Goal: Task Accomplishment & Management: Manage account settings

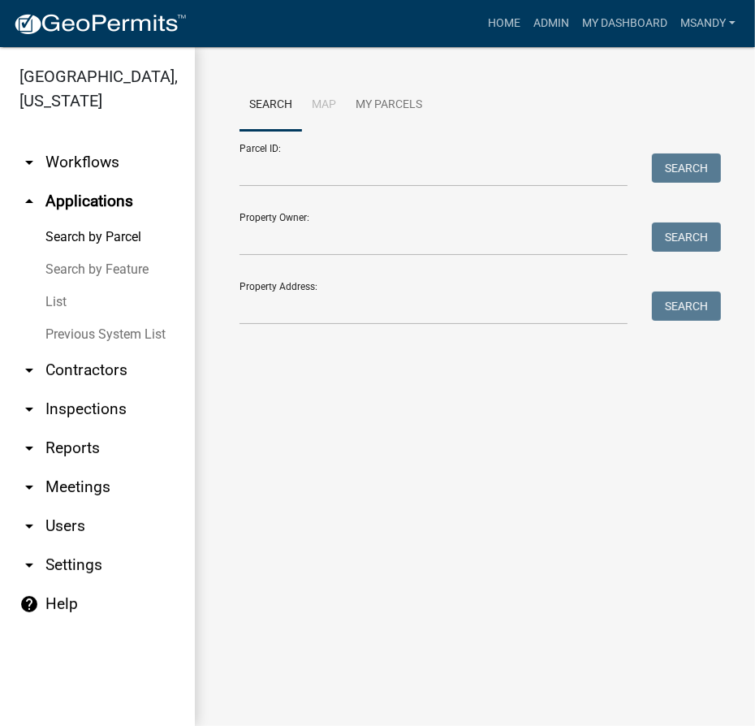
click at [69, 294] on link "List" at bounding box center [97, 302] width 195 height 32
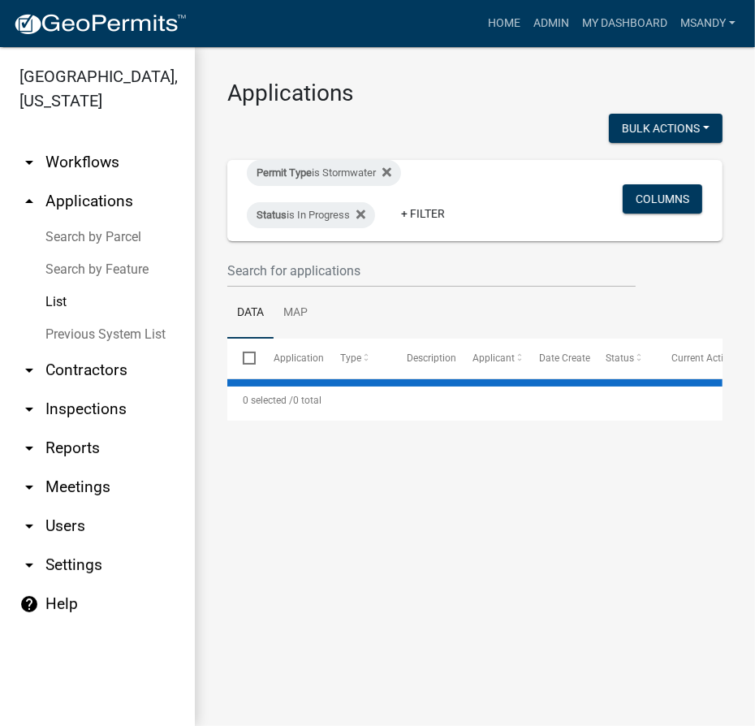
select select "3: 100"
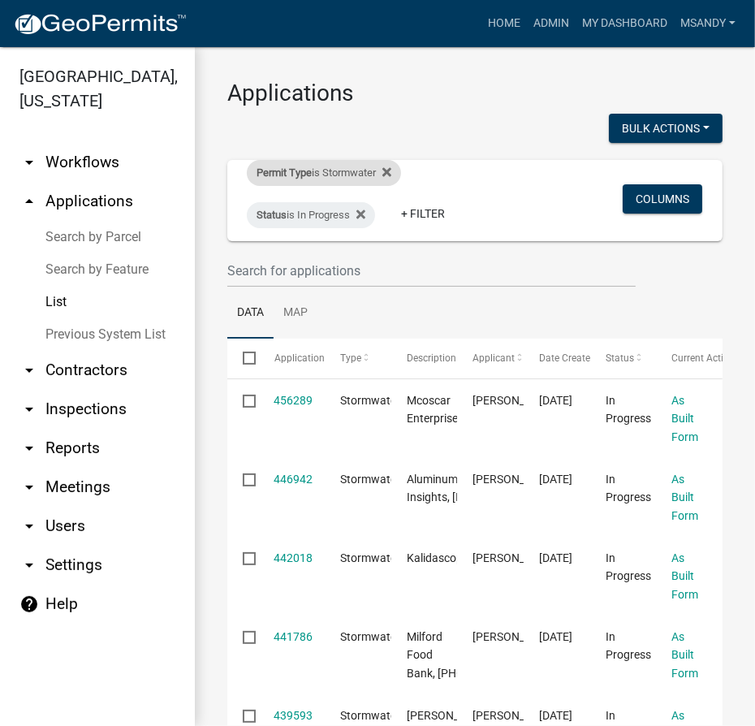
click at [312, 171] on div "Permit Type is Stormwater" at bounding box center [324, 173] width 154 height 26
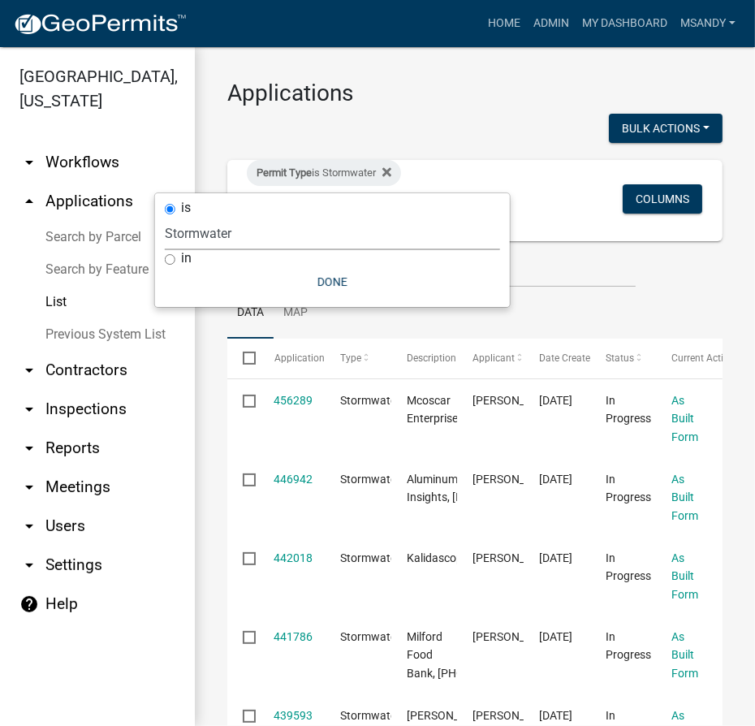
click at [306, 226] on select "Select an option [DATE] Copy Of - Subdivision Plat Application - APC APC Addres…" at bounding box center [332, 233] width 335 height 33
select select "a2c991f8-68ce-43d3-971c-57015753063b"
click at [221, 217] on select "Select an option [DATE] Copy Of - Subdivision Plat Application - APC APC Addres…" at bounding box center [332, 233] width 335 height 33
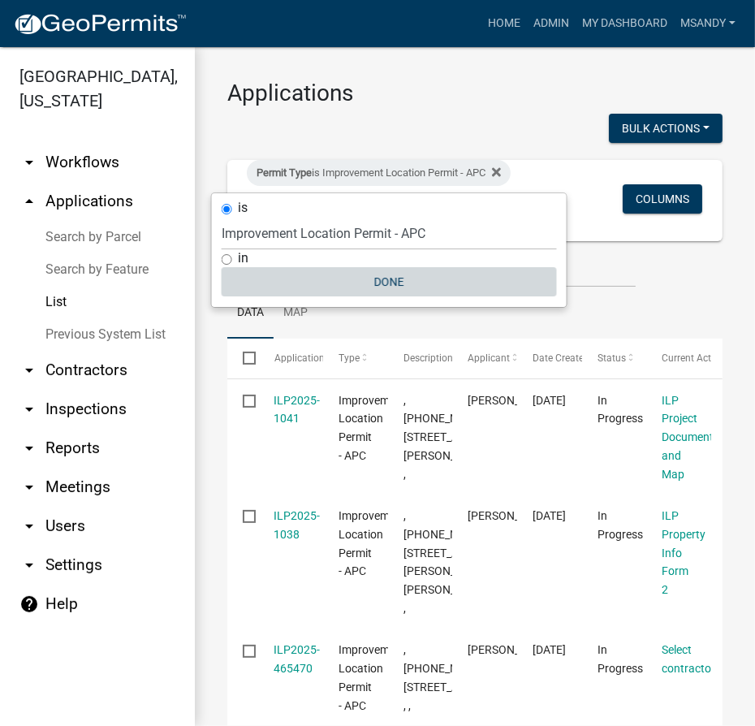
click at [396, 268] on button "Done" at bounding box center [389, 281] width 335 height 29
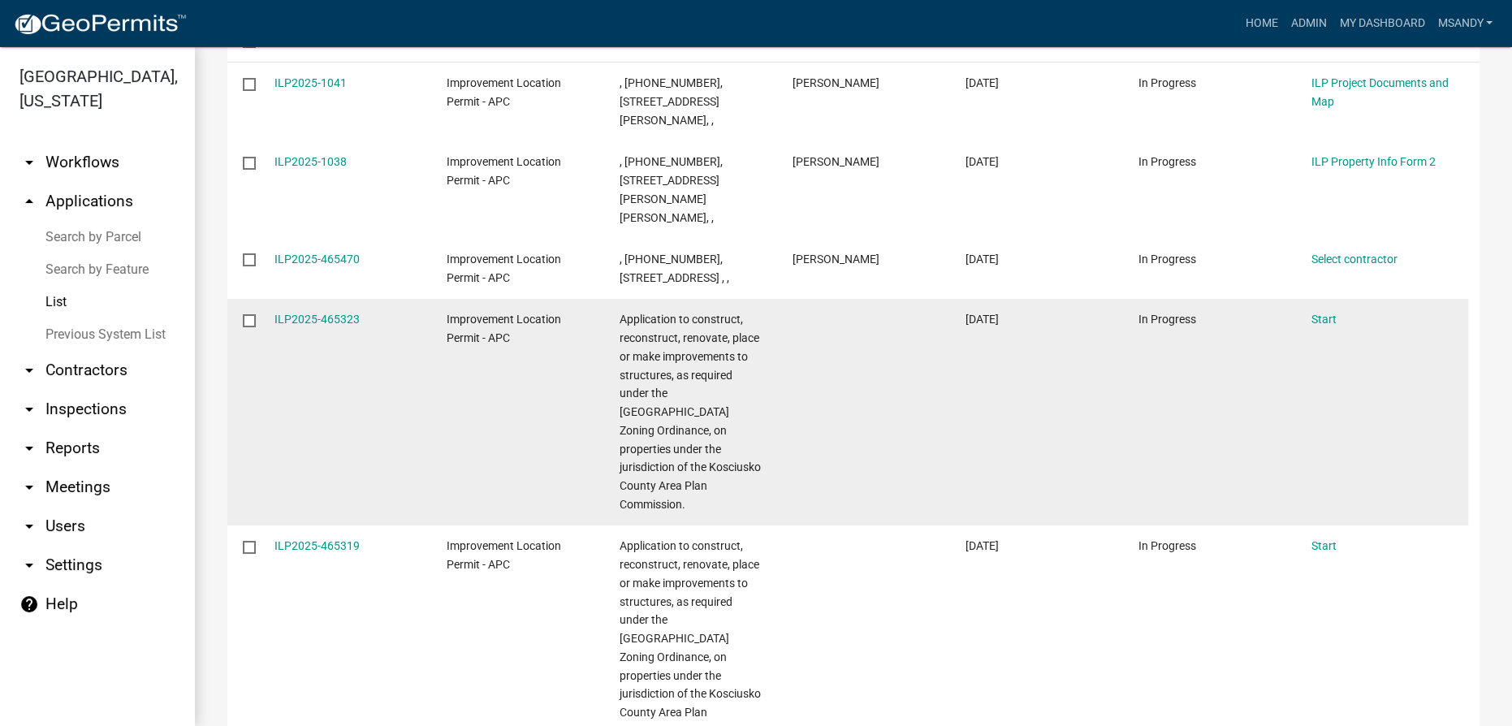
scroll to position [369, 0]
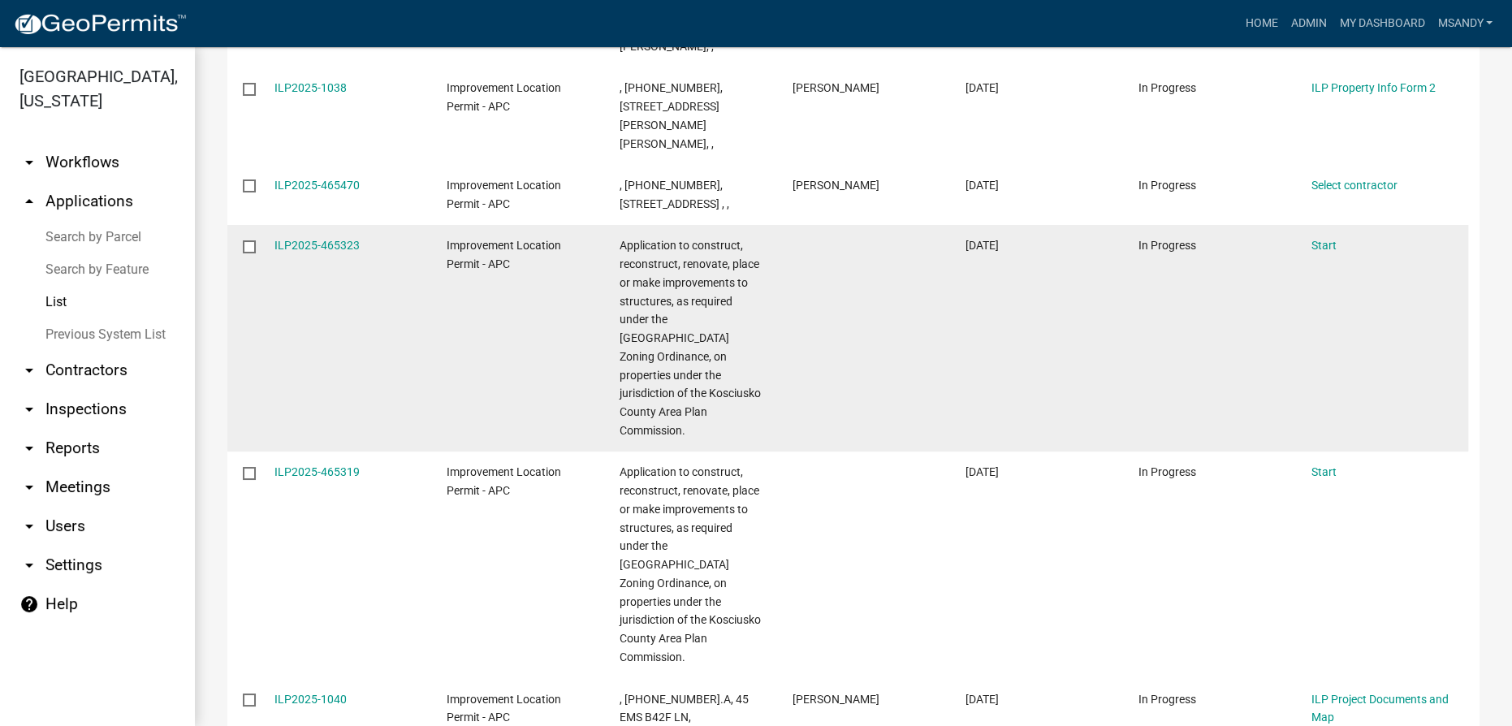
click at [246, 240] on input "checkbox" at bounding box center [248, 245] width 11 height 11
checkbox input "true"
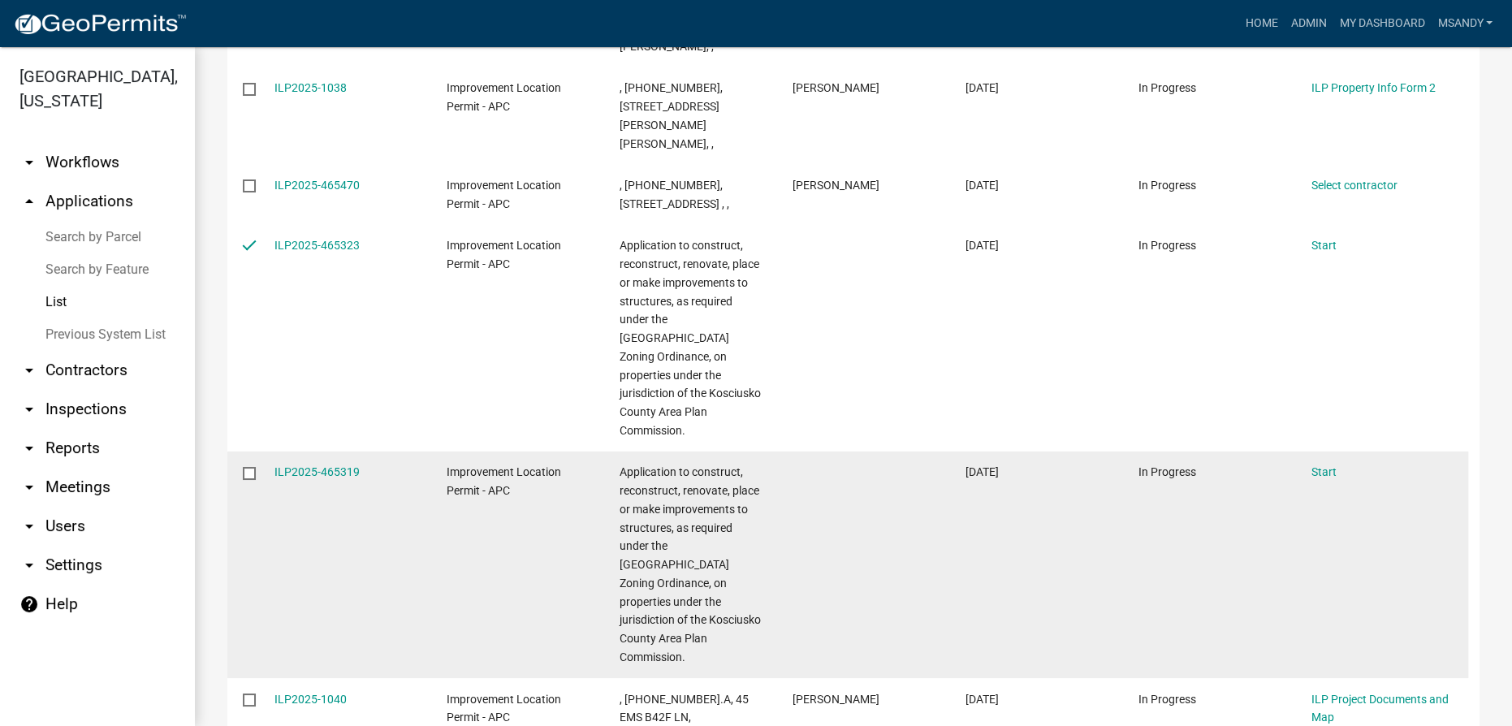
click at [249, 467] on input "checkbox" at bounding box center [248, 472] width 11 height 11
checkbox input "true"
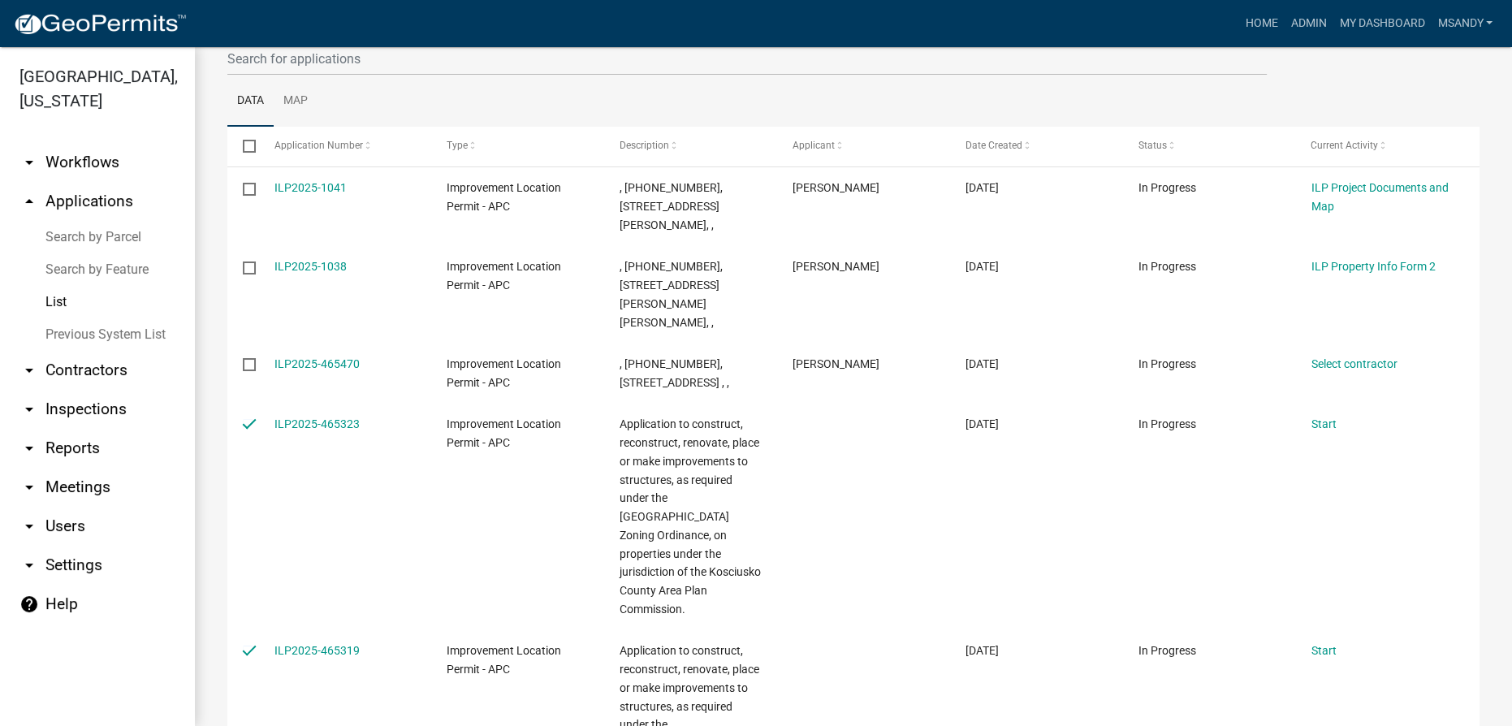
scroll to position [73, 0]
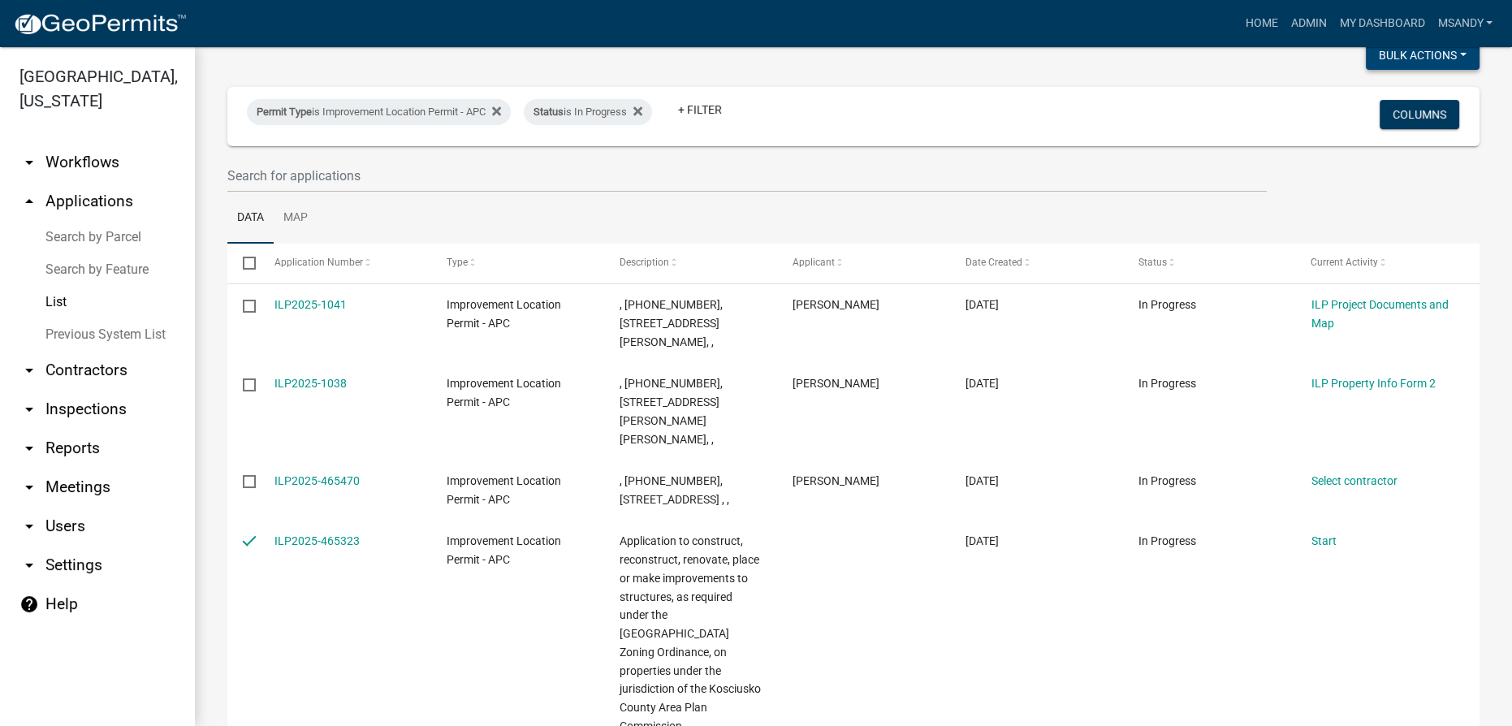
click at [755, 58] on button "Bulk Actions" at bounding box center [1423, 55] width 114 height 29
click at [755, 90] on button "Void" at bounding box center [1415, 97] width 130 height 39
checkbox input "false"
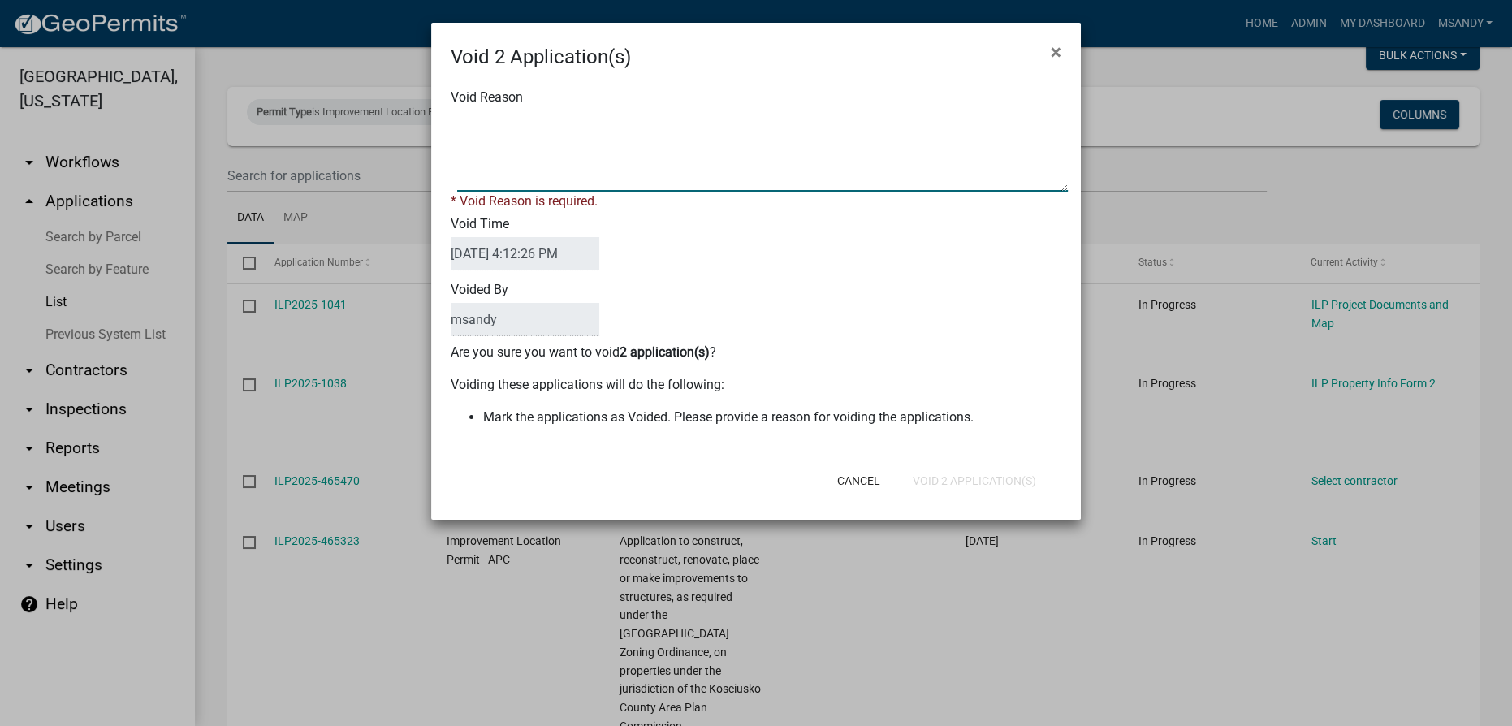
click at [755, 146] on textarea "Void Reason" at bounding box center [762, 150] width 611 height 81
type textarea "Incomplete"
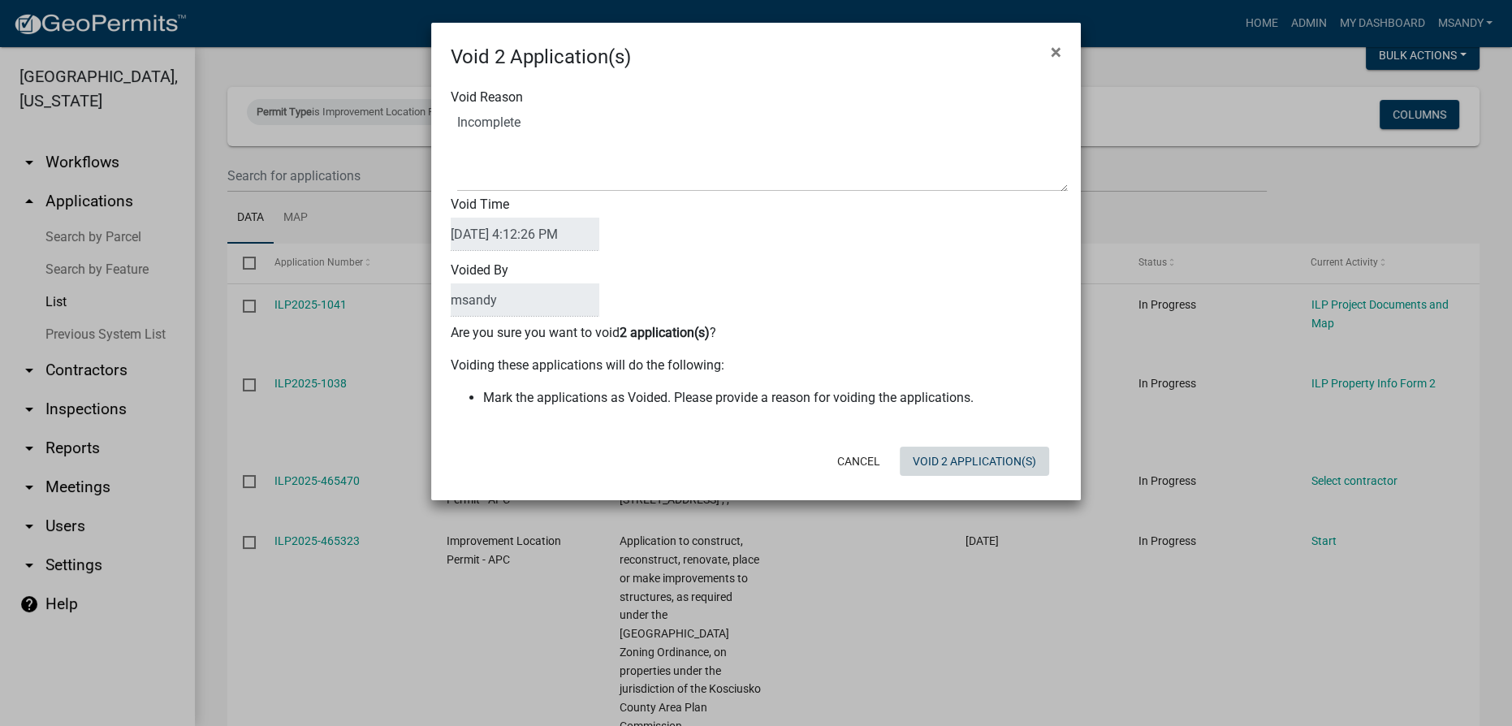
click at [755, 478] on div "Cancel Void 2 Application(s)" at bounding box center [862, 461] width 400 height 42
click at [755, 454] on button "Void 2 Application(s)" at bounding box center [974, 461] width 149 height 29
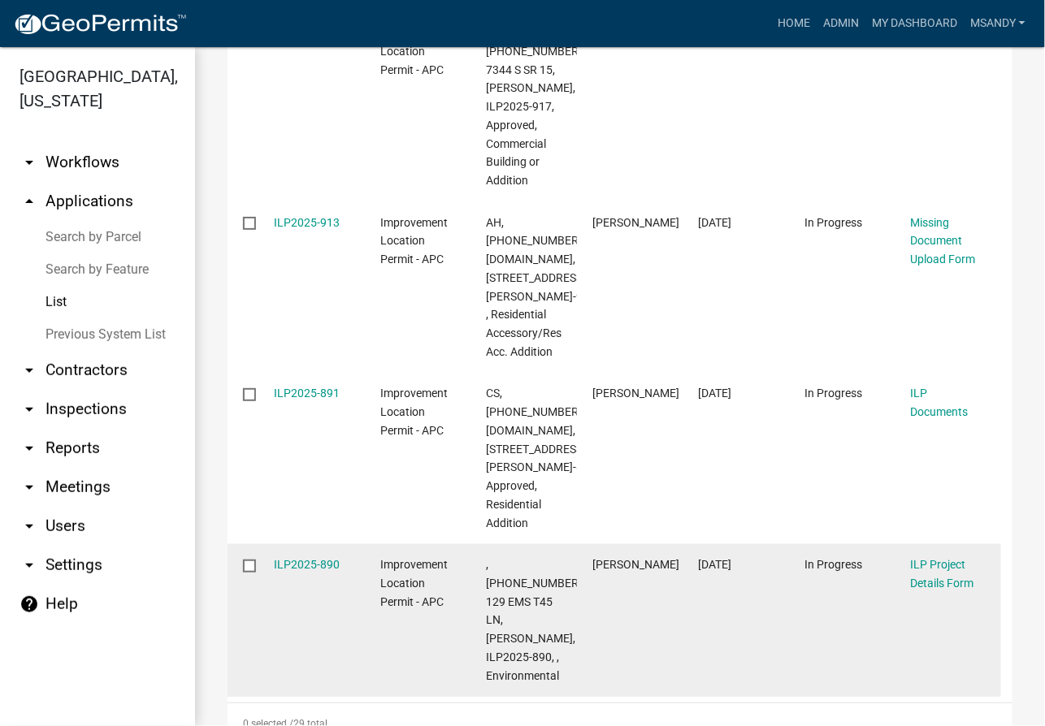
scroll to position [4000, 0]
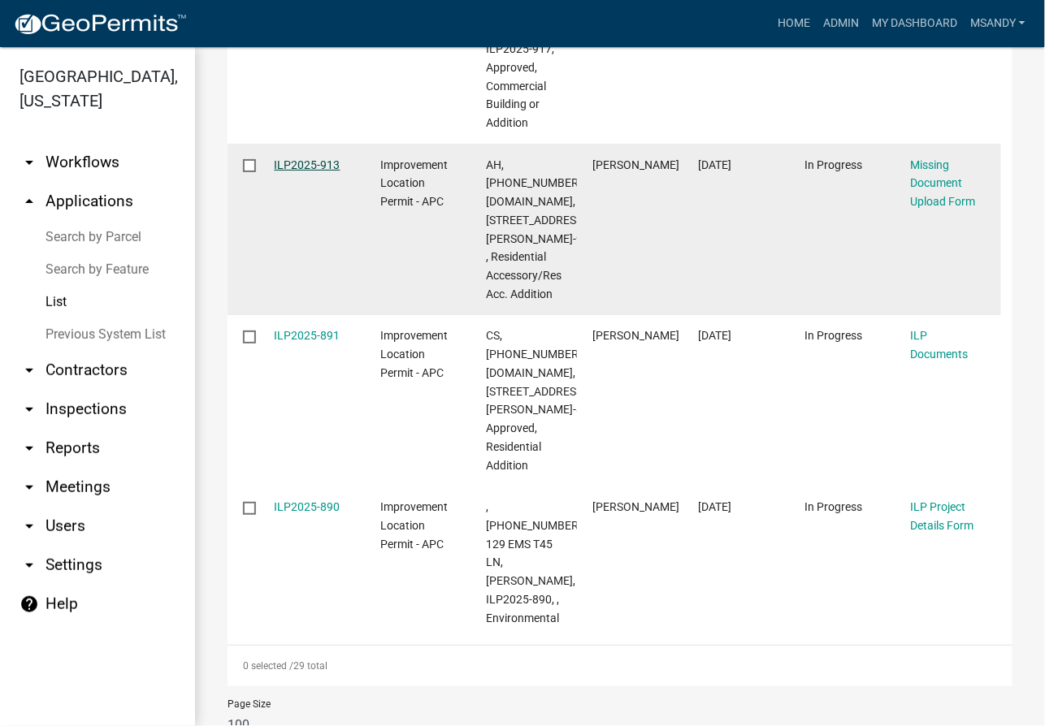
click at [314, 158] on link "ILP2025-913" at bounding box center [308, 164] width 66 height 13
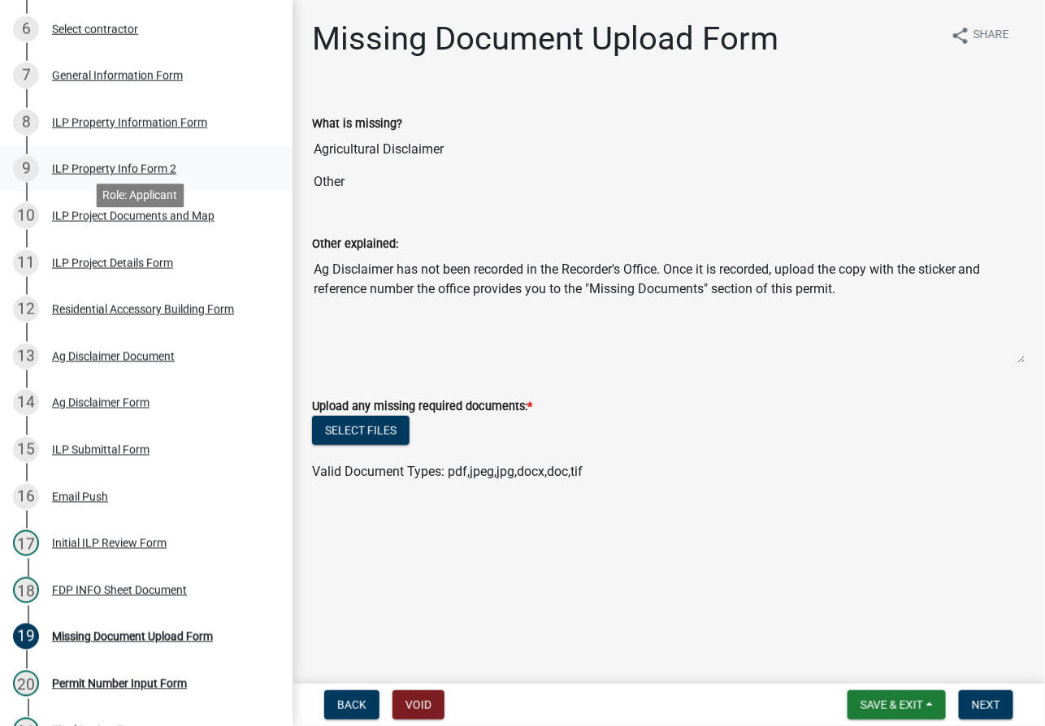
scroll to position [369, 0]
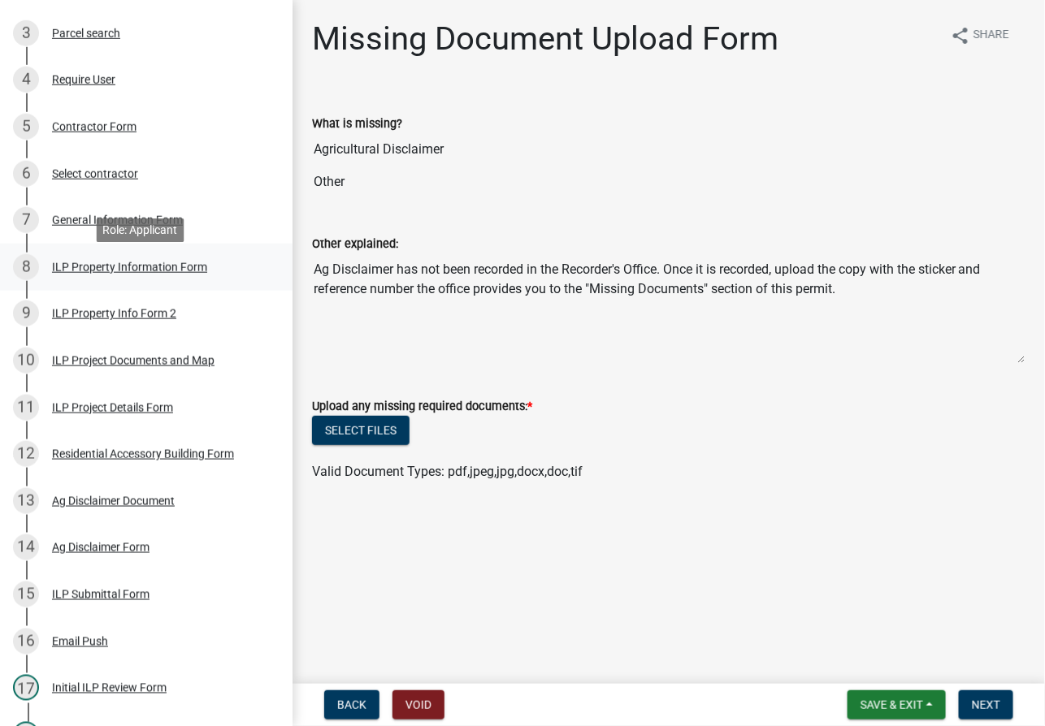
click at [115, 273] on div "ILP Property Information Form" at bounding box center [129, 267] width 155 height 11
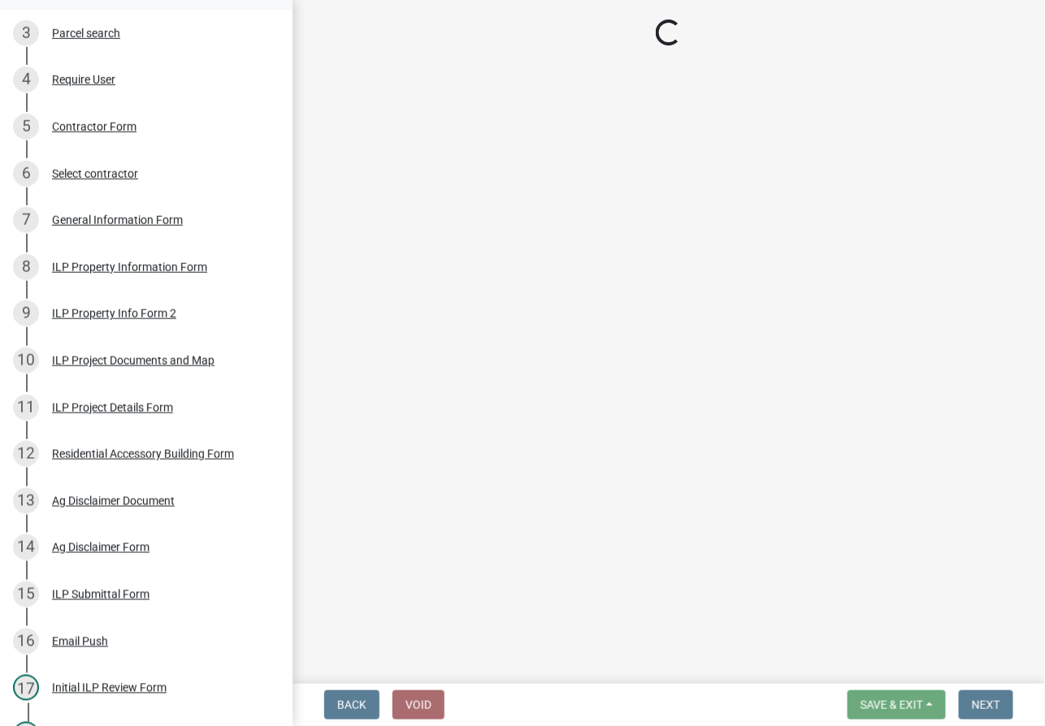
select select "1ba6d0a1-8334-4cec-a782-4148eced6037"
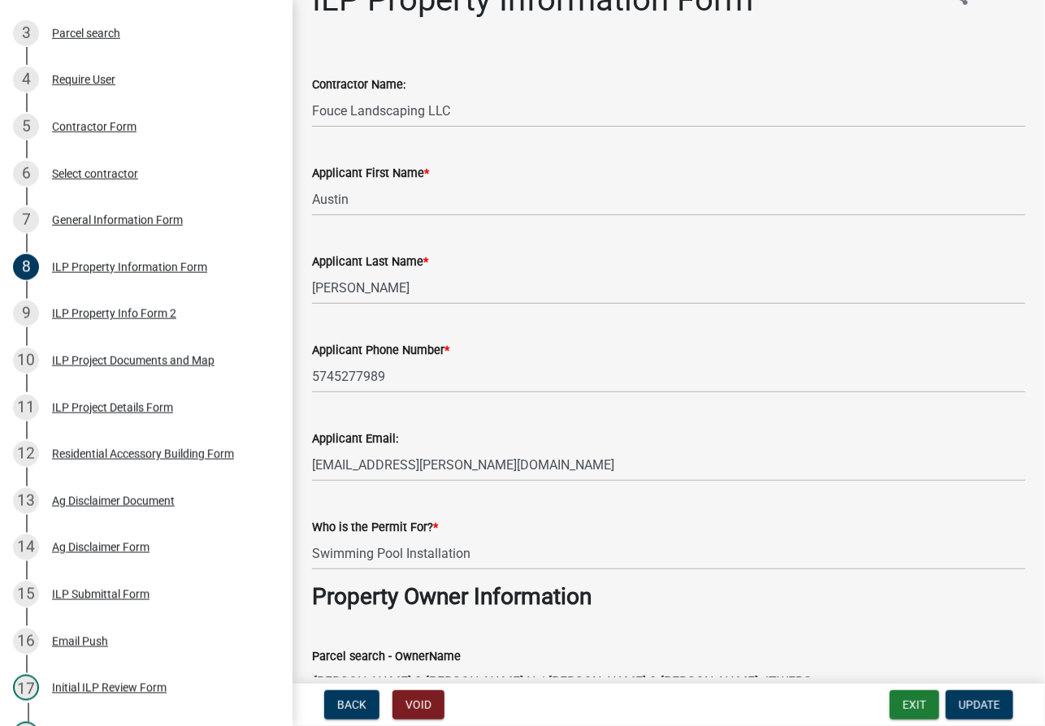
scroll to position [0, 0]
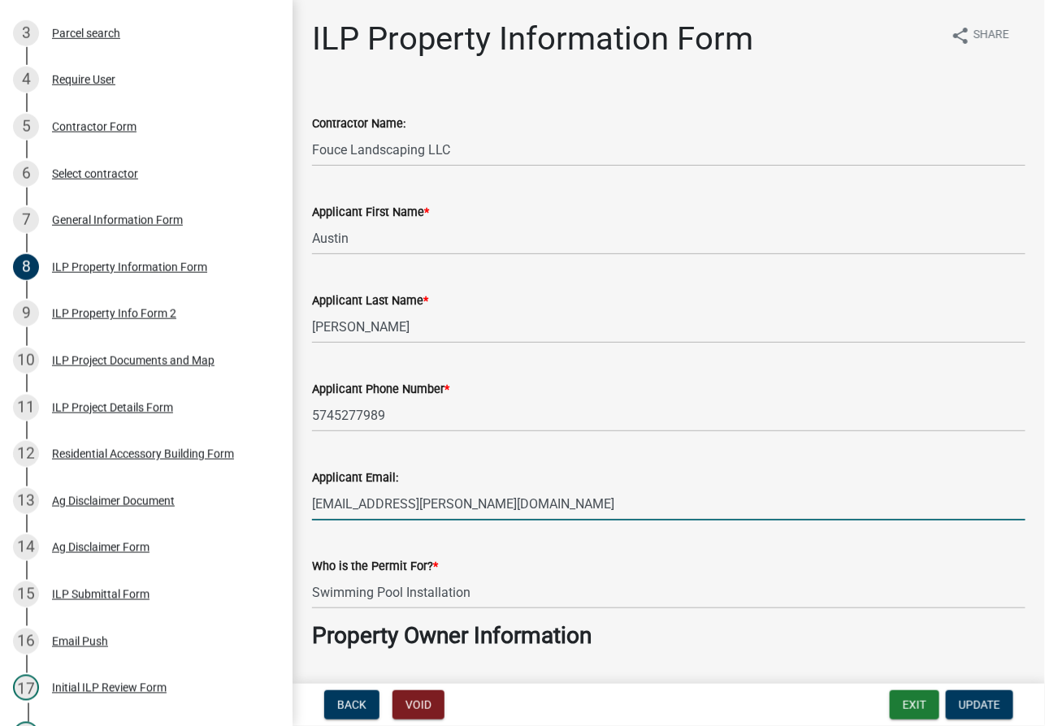
drag, startPoint x: 501, startPoint y: 507, endPoint x: 286, endPoint y: 493, distance: 215.7
click at [286, 493] on div "Improvement Location Permit - APC ILP2025-913 Edit View Summary Notes Show emai…" at bounding box center [522, 363] width 1045 height 726
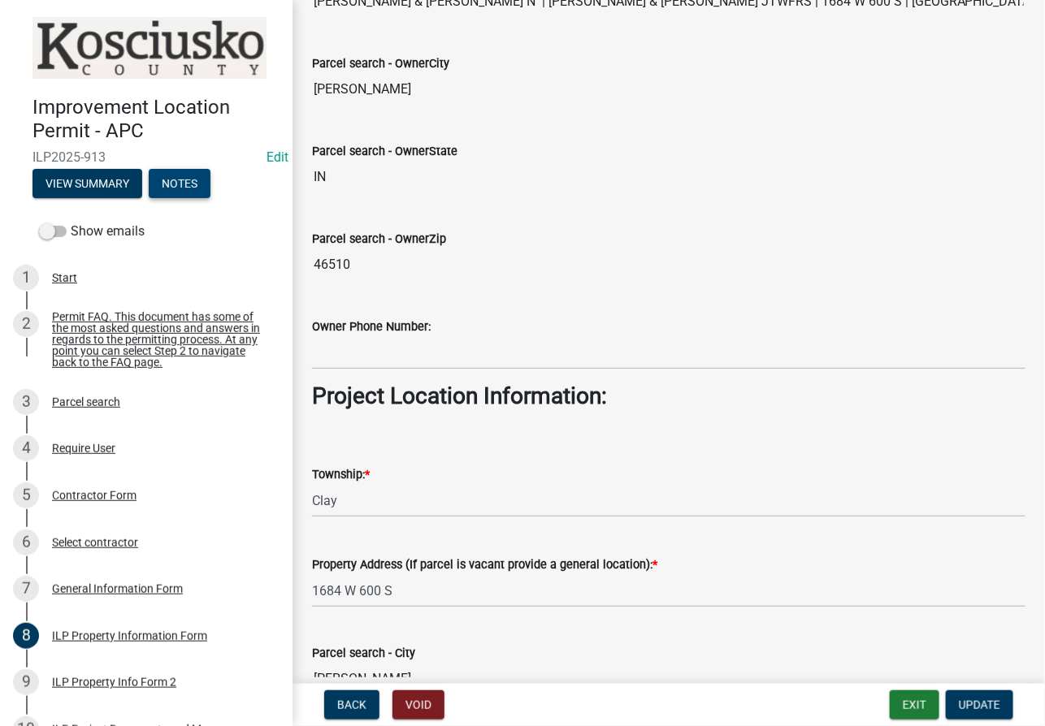
click at [171, 177] on button "Notes" at bounding box center [180, 183] width 62 height 29
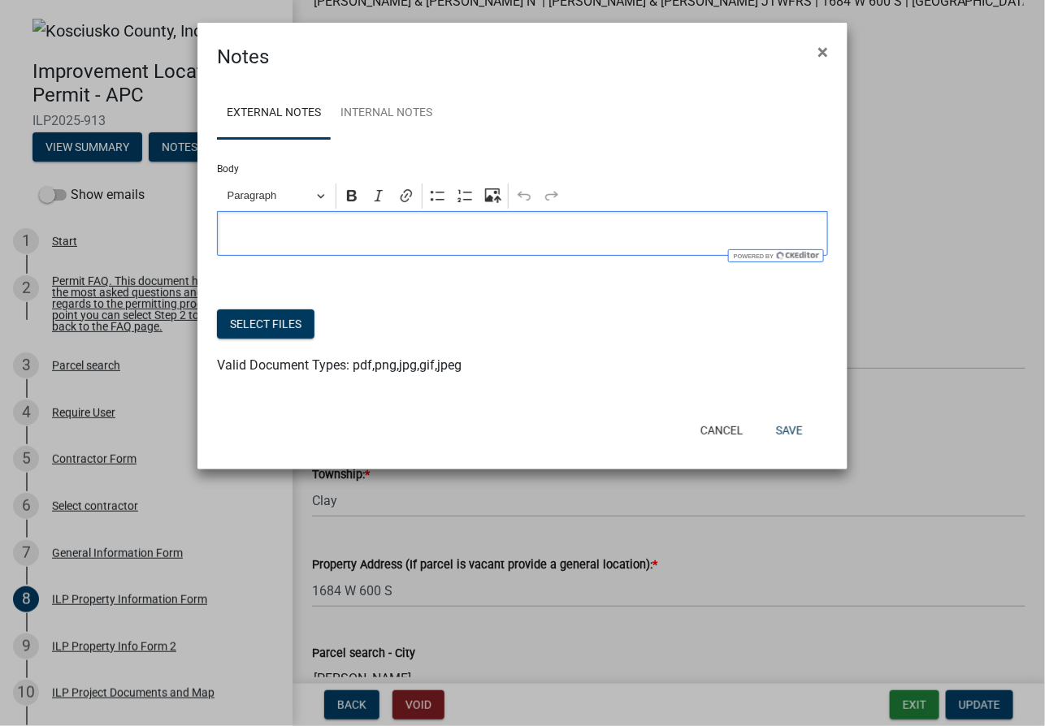
click at [328, 249] on div "Editor editing area: main. Press Alt+0 for help." at bounding box center [522, 233] width 611 height 45
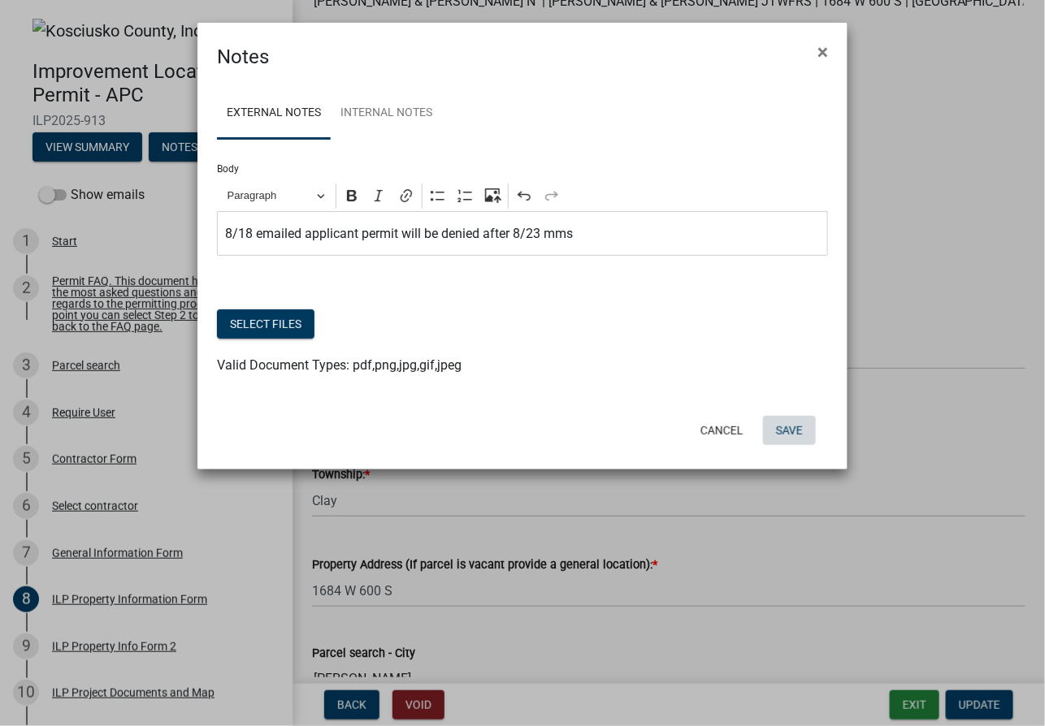
click at [755, 433] on button "Save" at bounding box center [789, 430] width 53 height 29
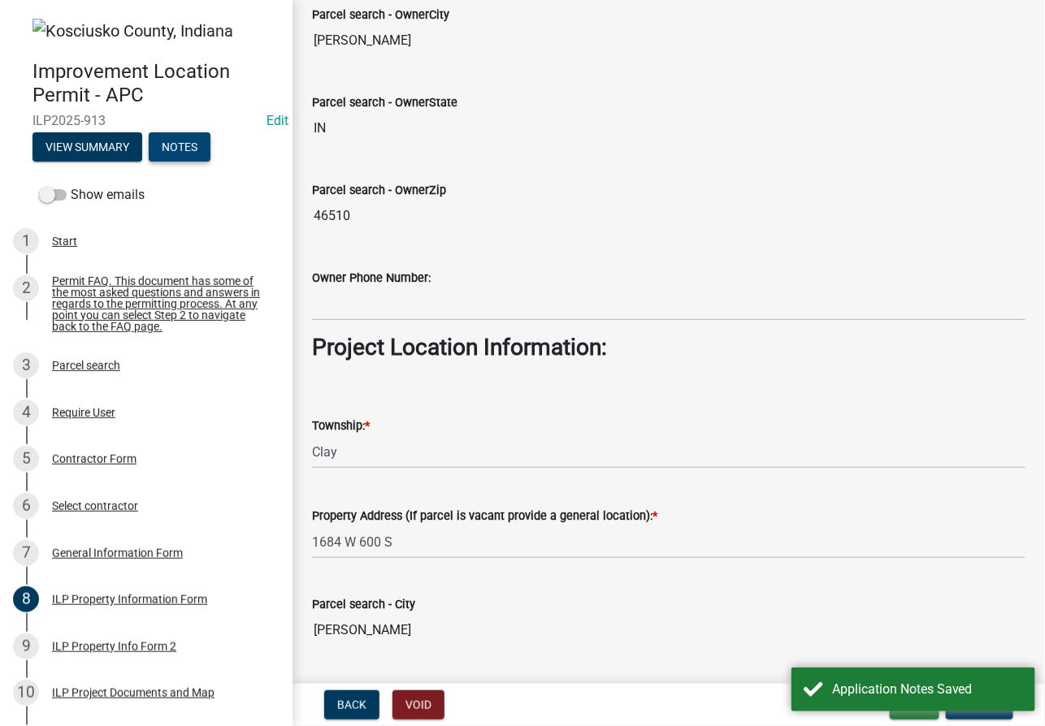
scroll to position [881, 0]
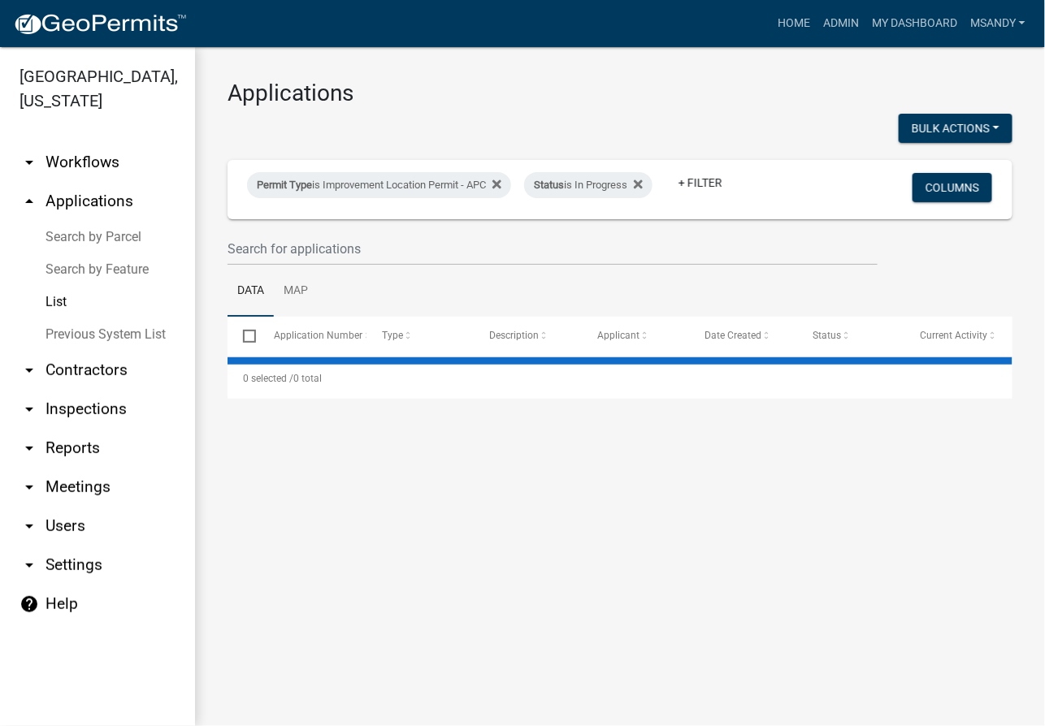
select select "3: 100"
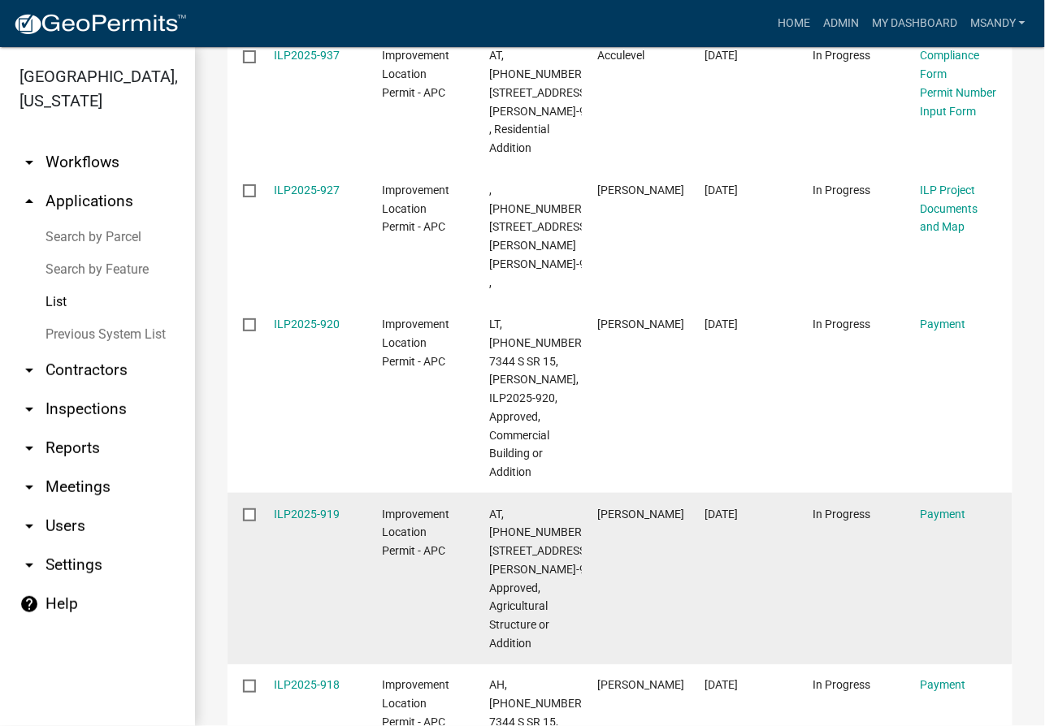
scroll to position [3101, 0]
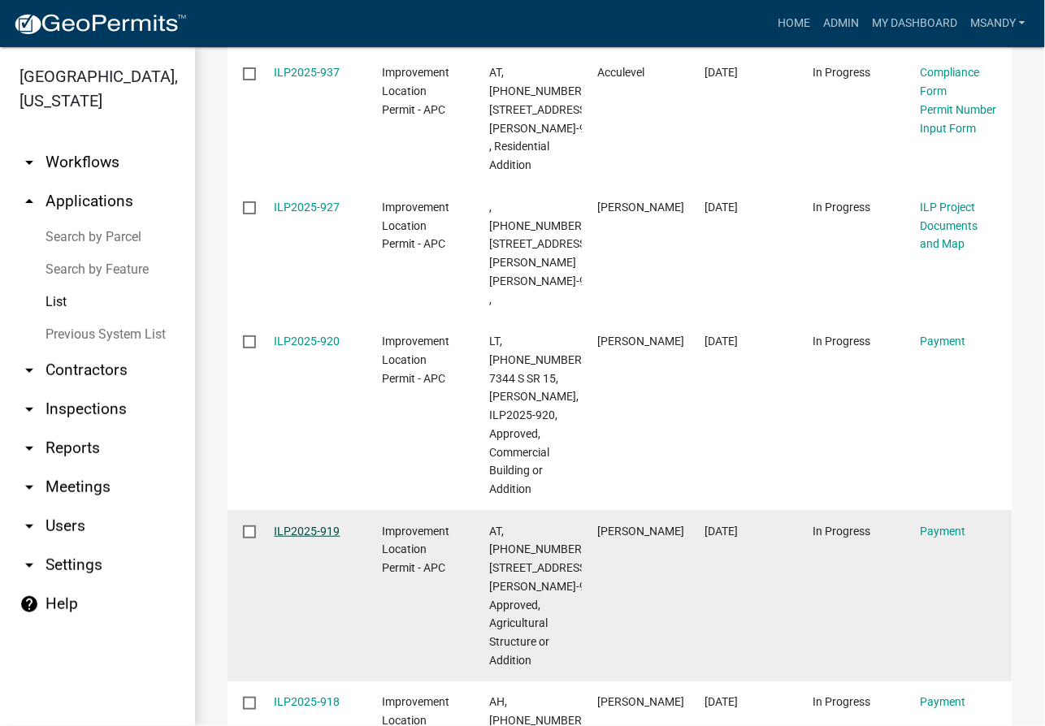
click at [325, 525] on link "ILP2025-919" at bounding box center [308, 531] width 66 height 13
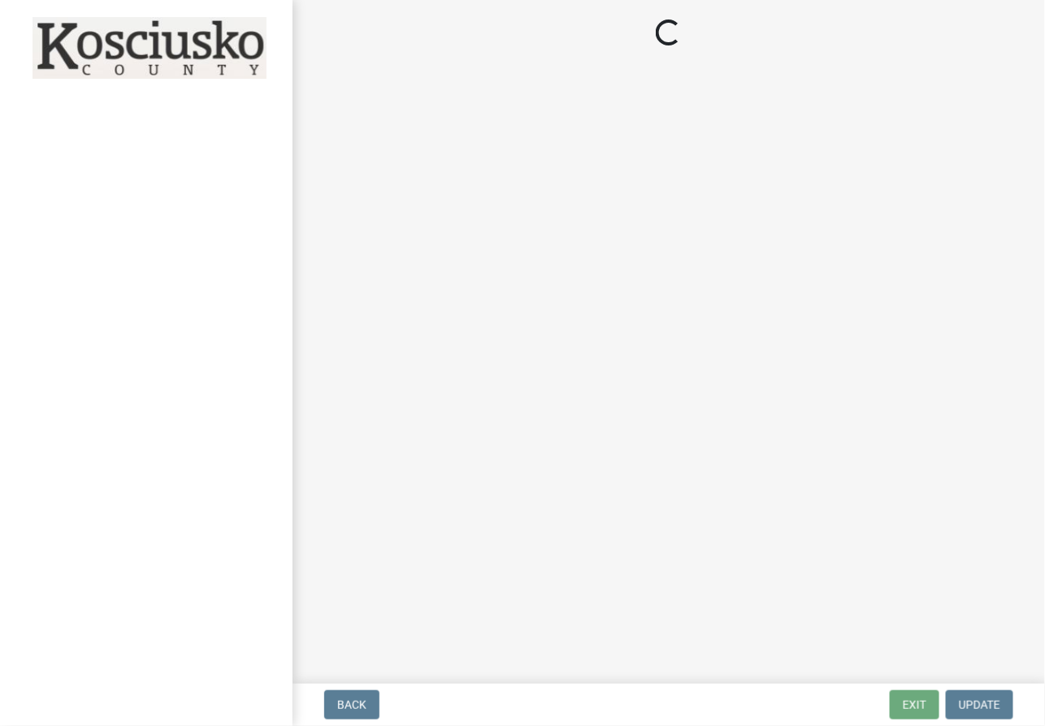
select select "3: 3"
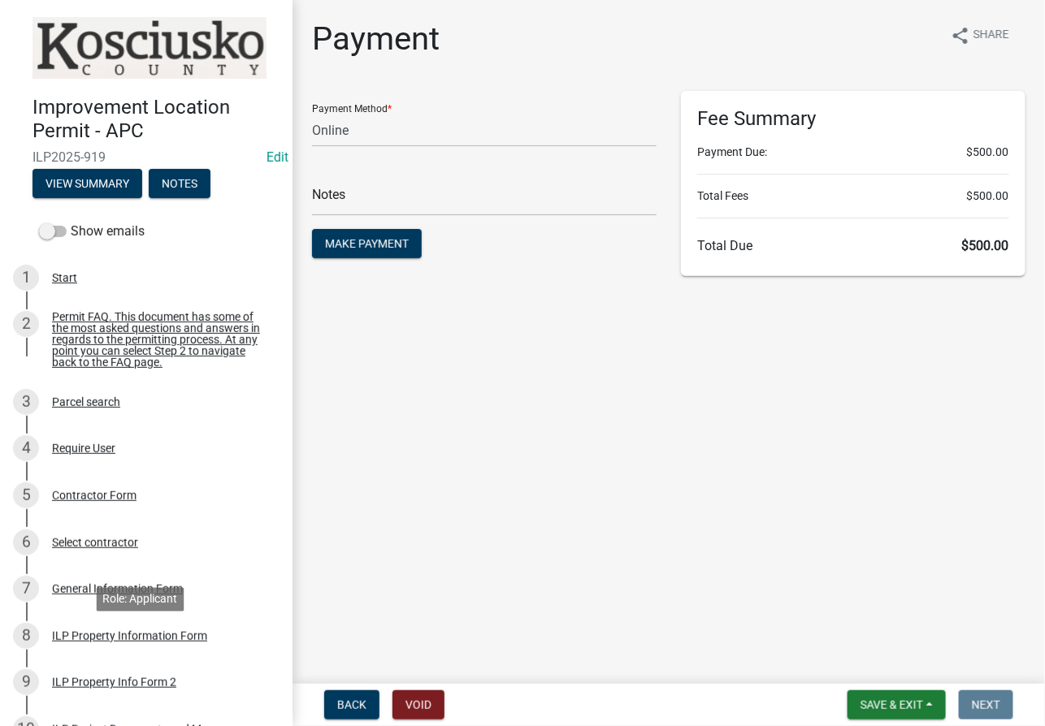
click at [116, 642] on div "ILP Property Information Form" at bounding box center [129, 635] width 155 height 11
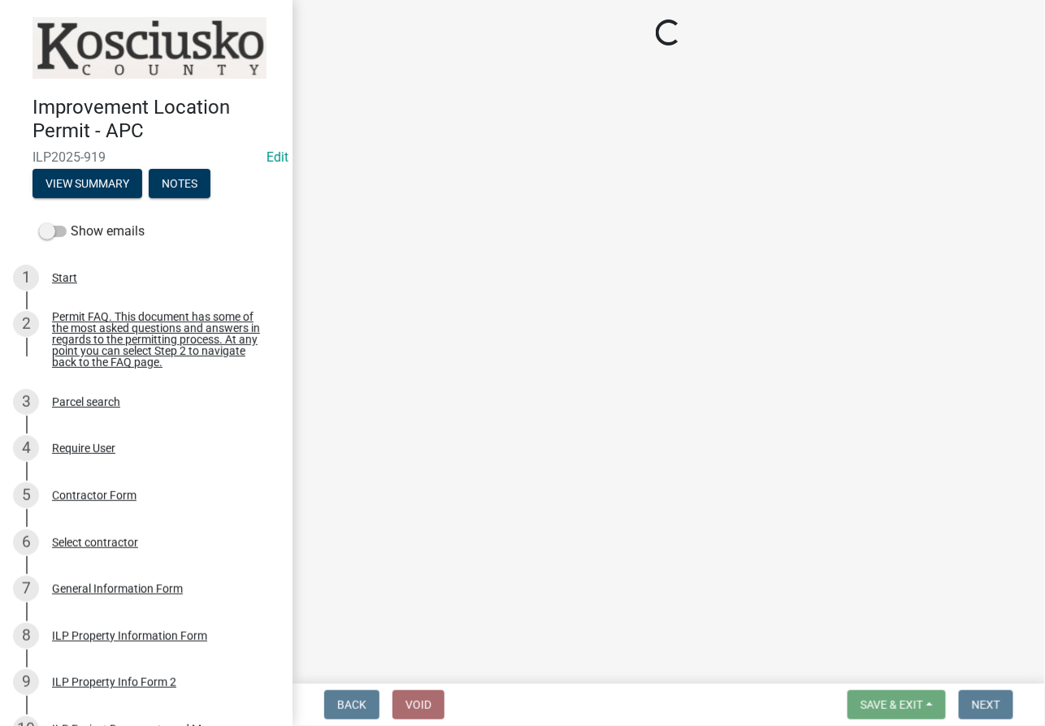
select select "1ba6d0a1-8334-4cec-a782-4148eced6037"
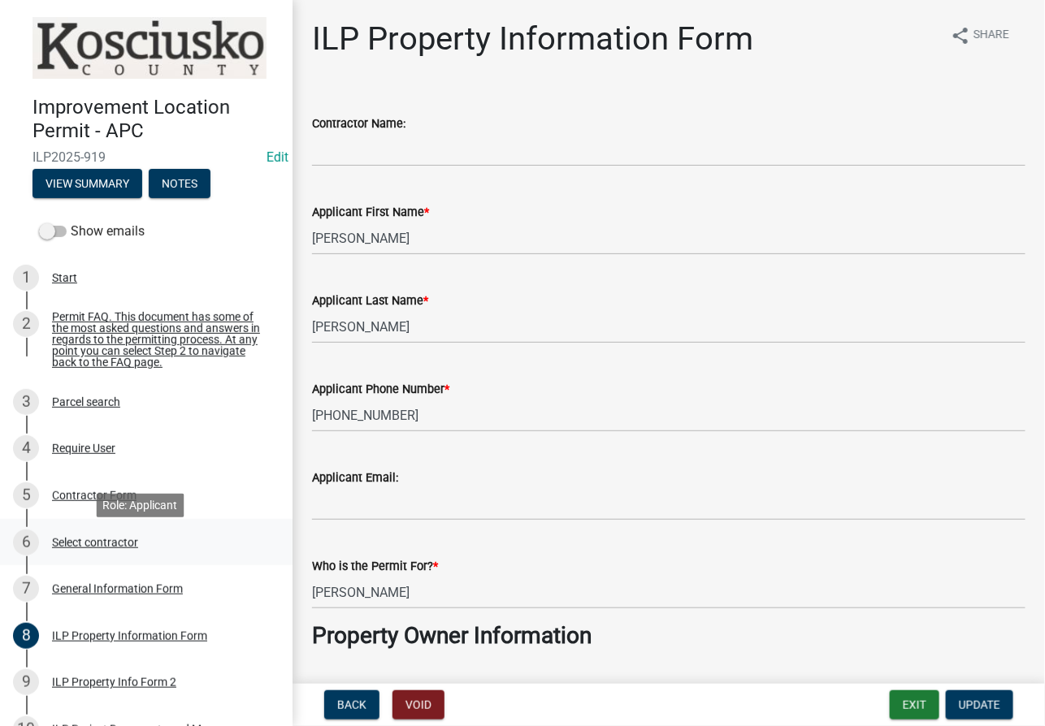
click at [83, 547] on div "Select contractor" at bounding box center [95, 542] width 86 height 11
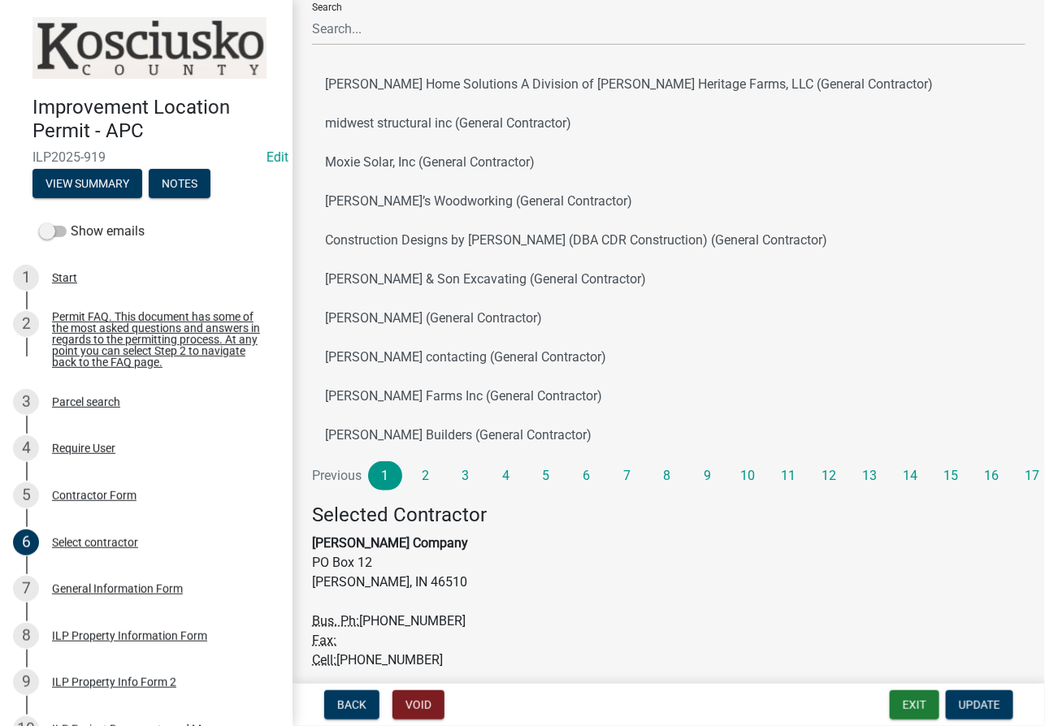
scroll to position [189, 0]
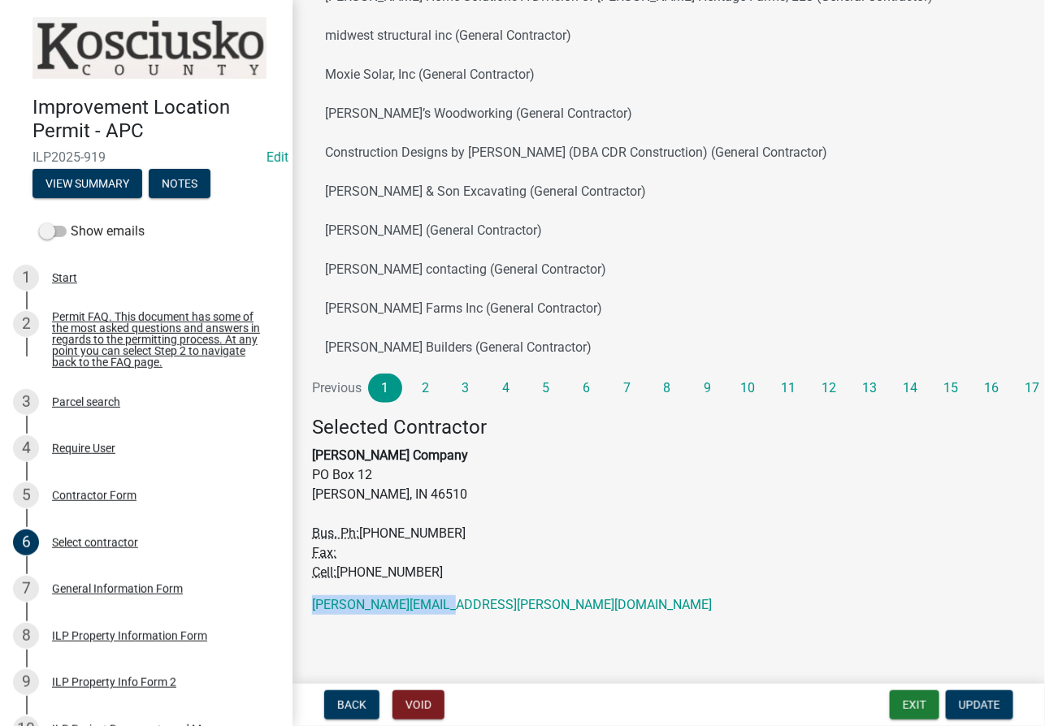
drag, startPoint x: 464, startPoint y: 606, endPoint x: 299, endPoint y: 614, distance: 165.1
click at [300, 614] on div "Select contractor share Share Search [PERSON_NAME] Home Solutions A Division of…" at bounding box center [669, 229] width 738 height 799
copy link "[PERSON_NAME][EMAIL_ADDRESS][PERSON_NAME][DOMAIN_NAME]"
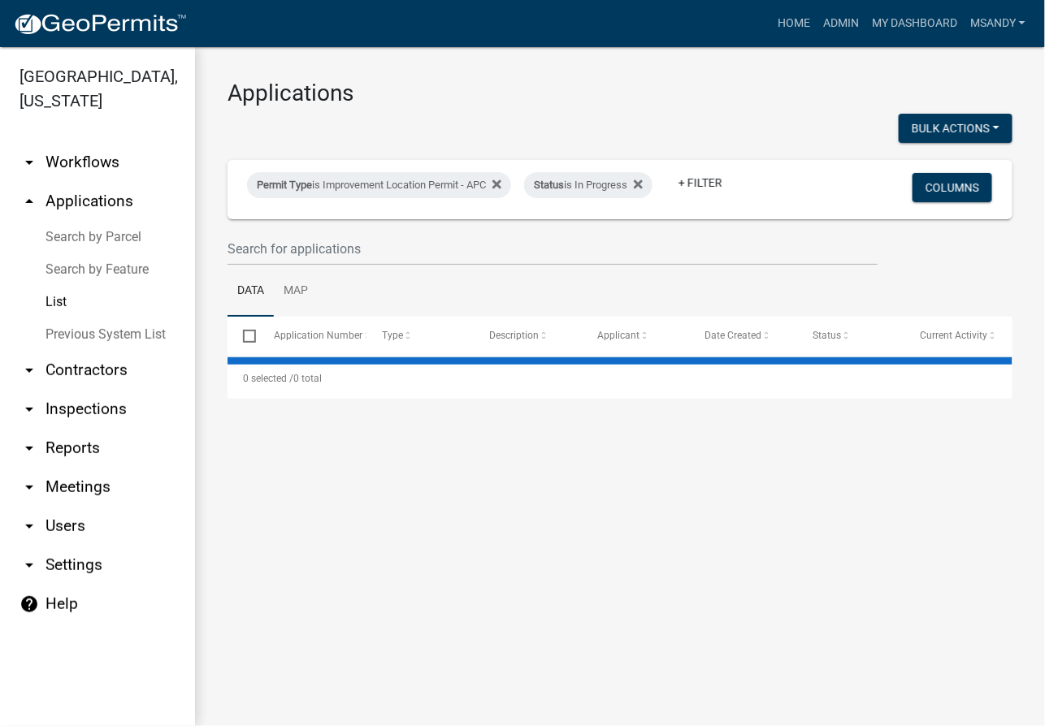
select select "3: 100"
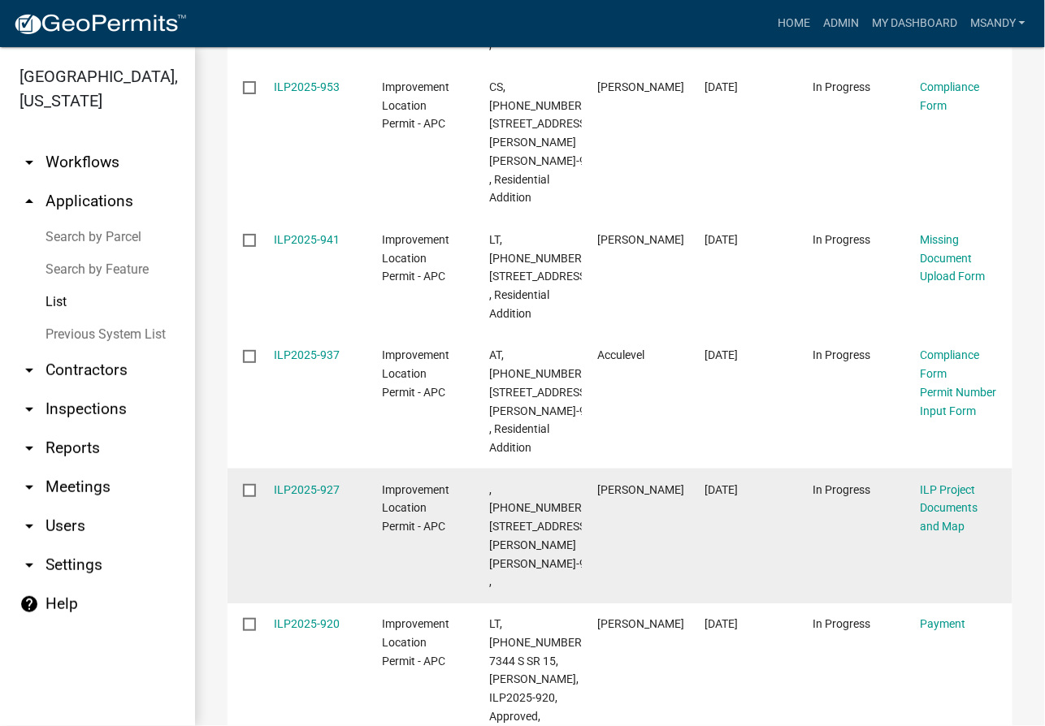
scroll to position [2591, 0]
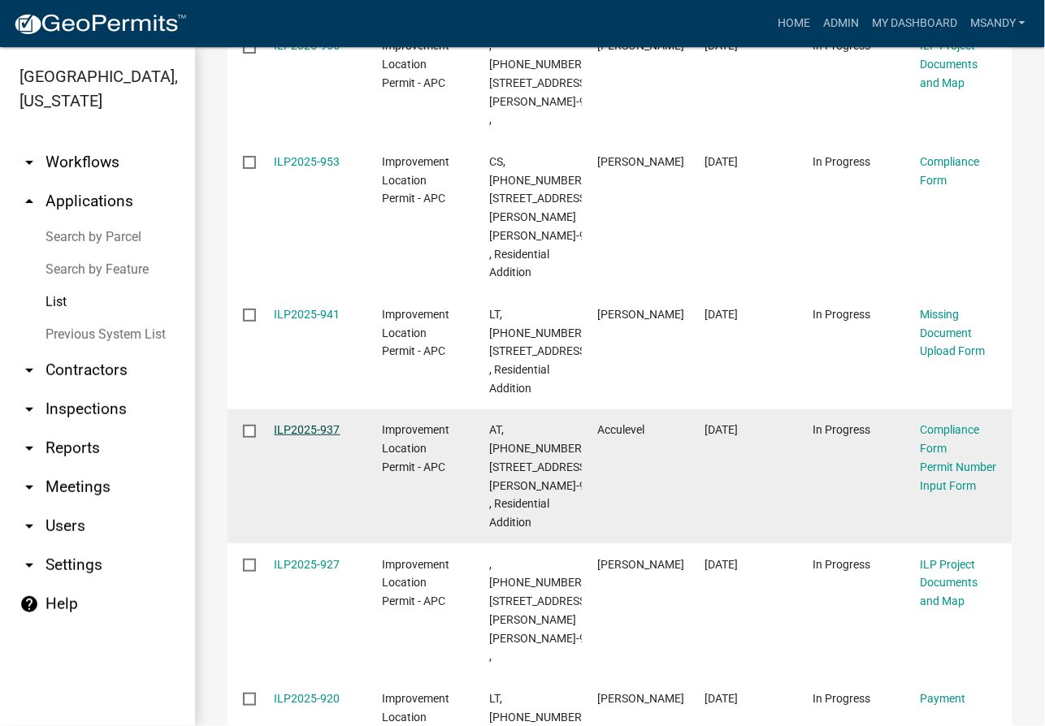
click at [309, 423] on link "ILP2025-937" at bounding box center [308, 429] width 66 height 13
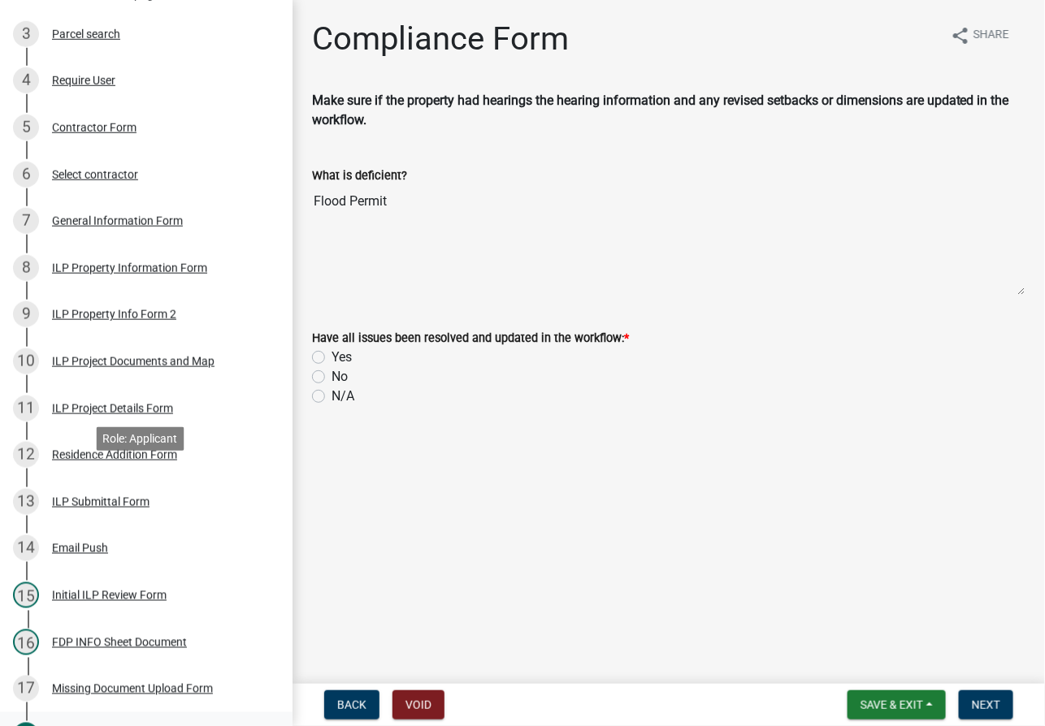
scroll to position [591, 0]
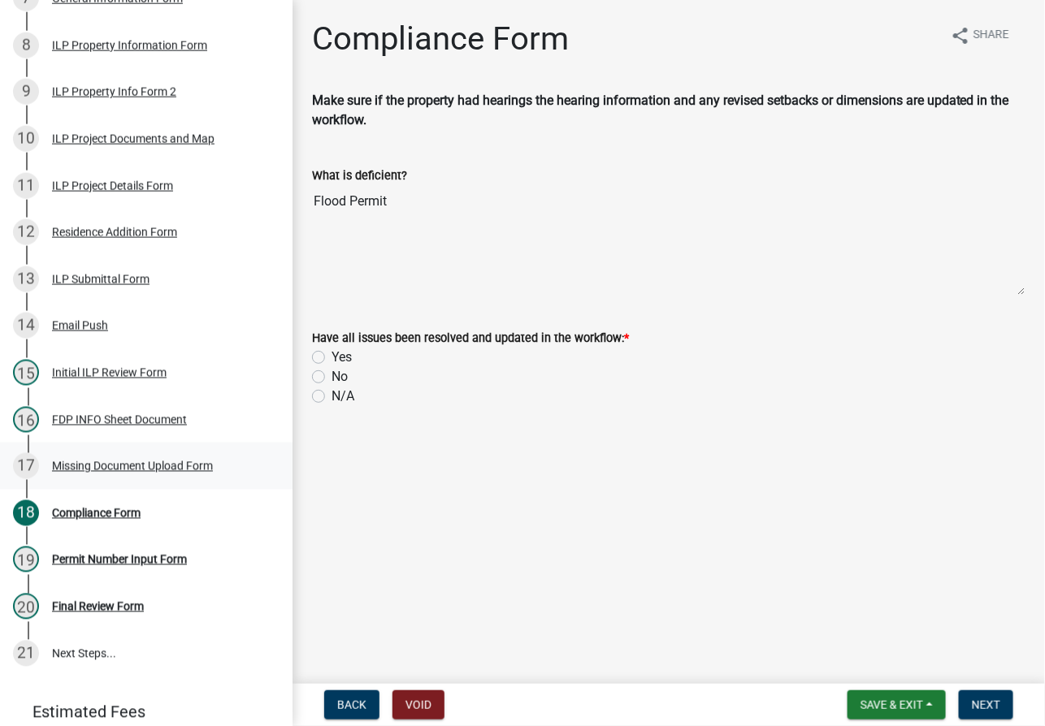
click at [94, 470] on div "Missing Document Upload Form" at bounding box center [132, 466] width 161 height 11
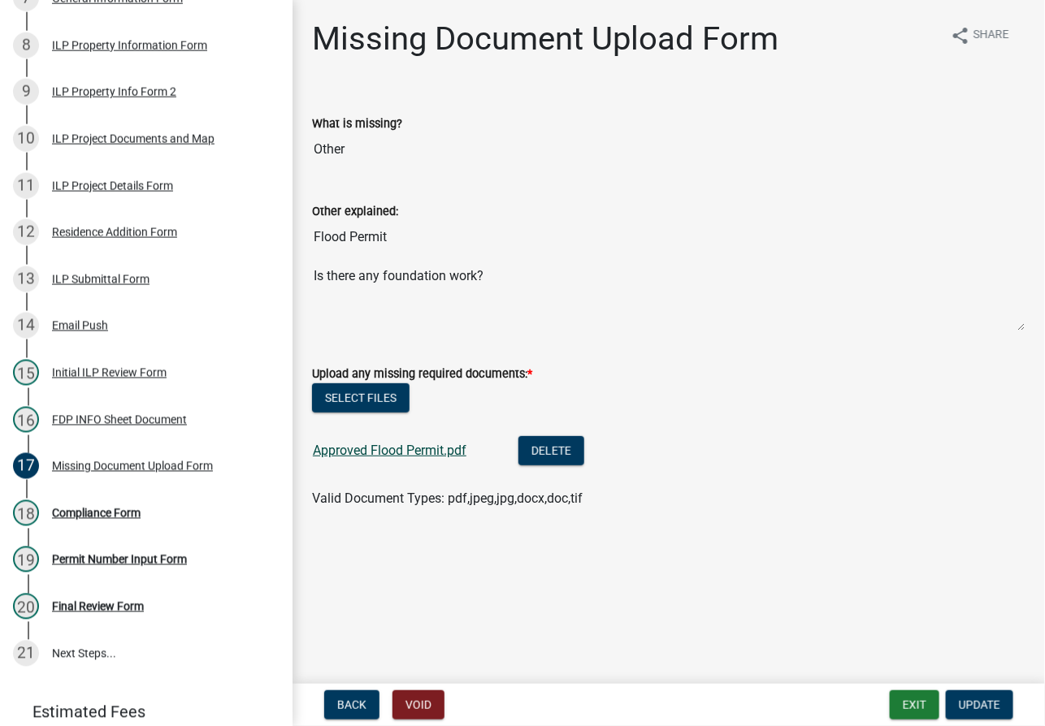
click at [373, 448] on link "Approved Flood Permit.pdf" at bounding box center [390, 450] width 154 height 15
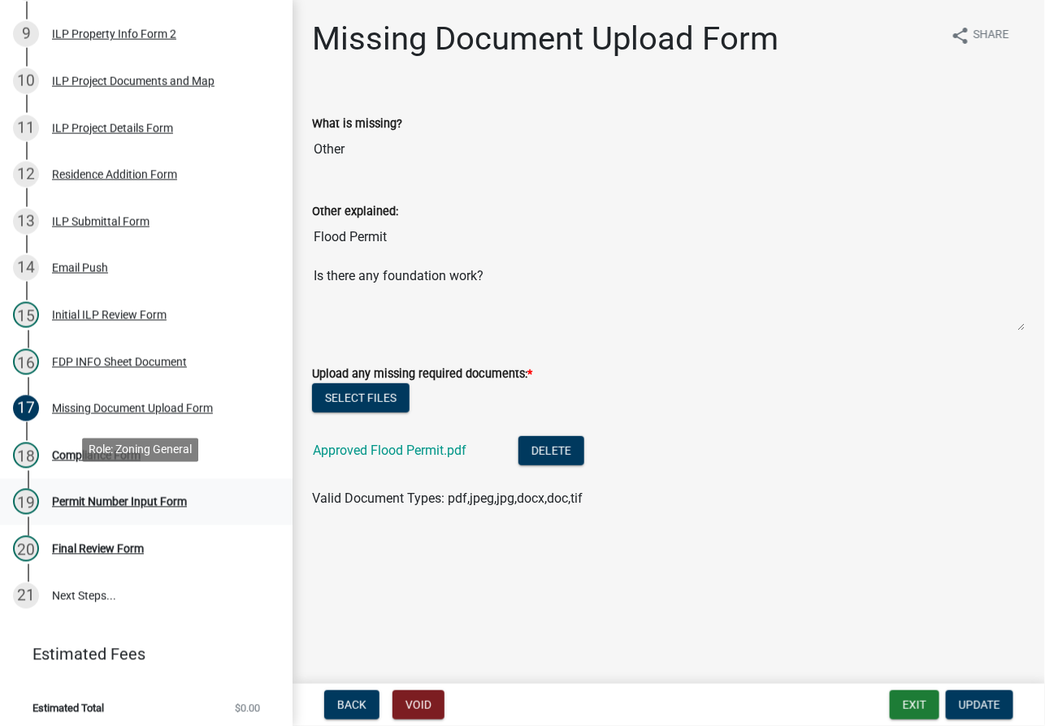
scroll to position [664, 0]
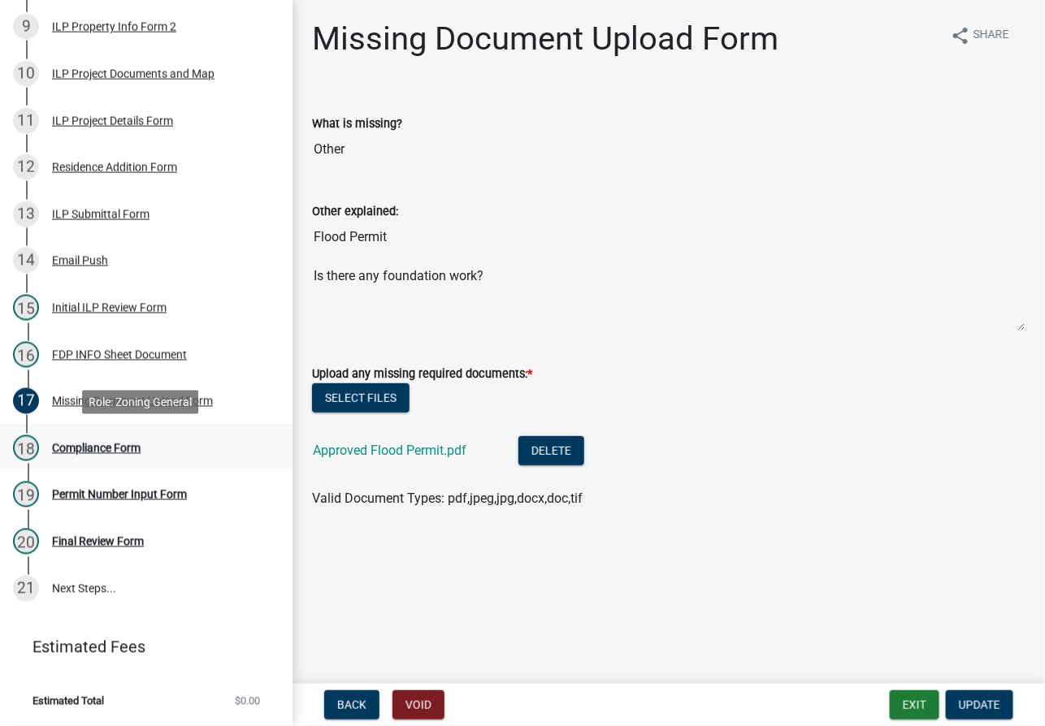
click at [91, 443] on div "Compliance Form" at bounding box center [96, 448] width 89 height 11
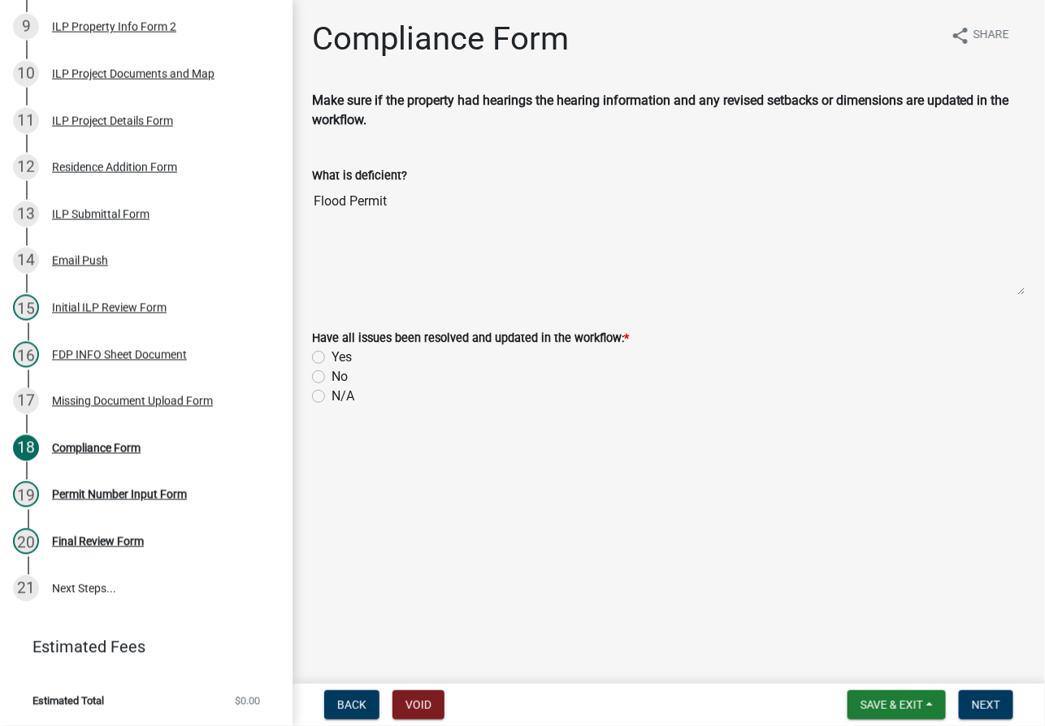
click at [331, 354] on label "Yes" at bounding box center [341, 357] width 20 height 19
click at [331, 354] on input "Yes" at bounding box center [336, 353] width 11 height 11
radio input "true"
click at [755, 705] on span "Next" at bounding box center [985, 705] width 28 height 13
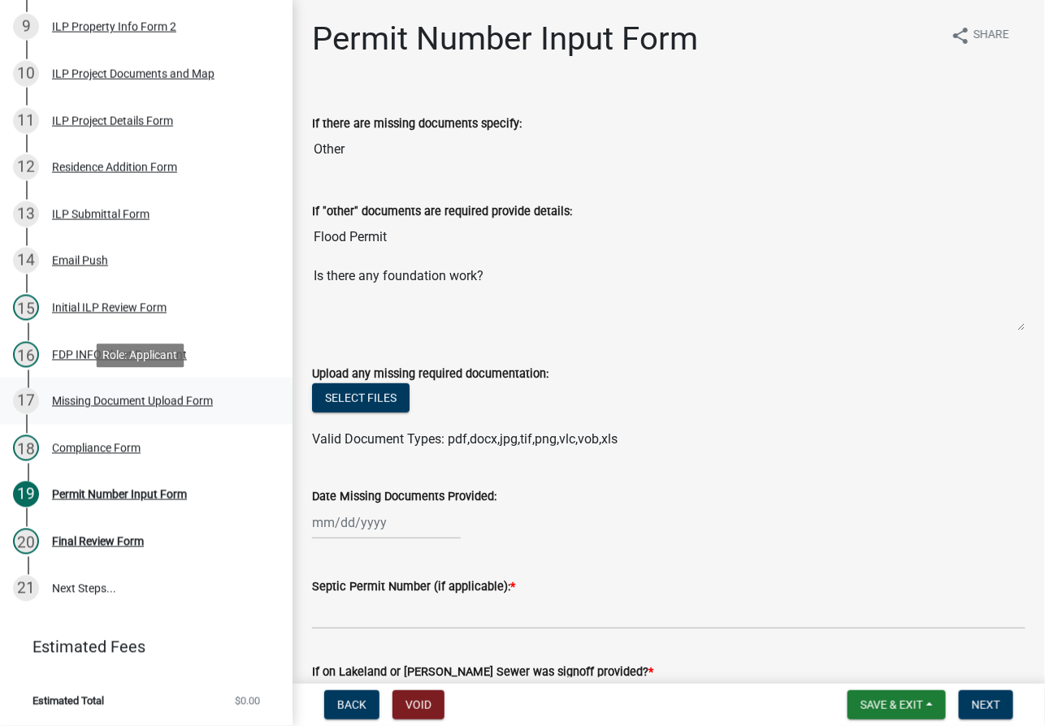
click at [94, 400] on div "Missing Document Upload Form" at bounding box center [132, 401] width 161 height 11
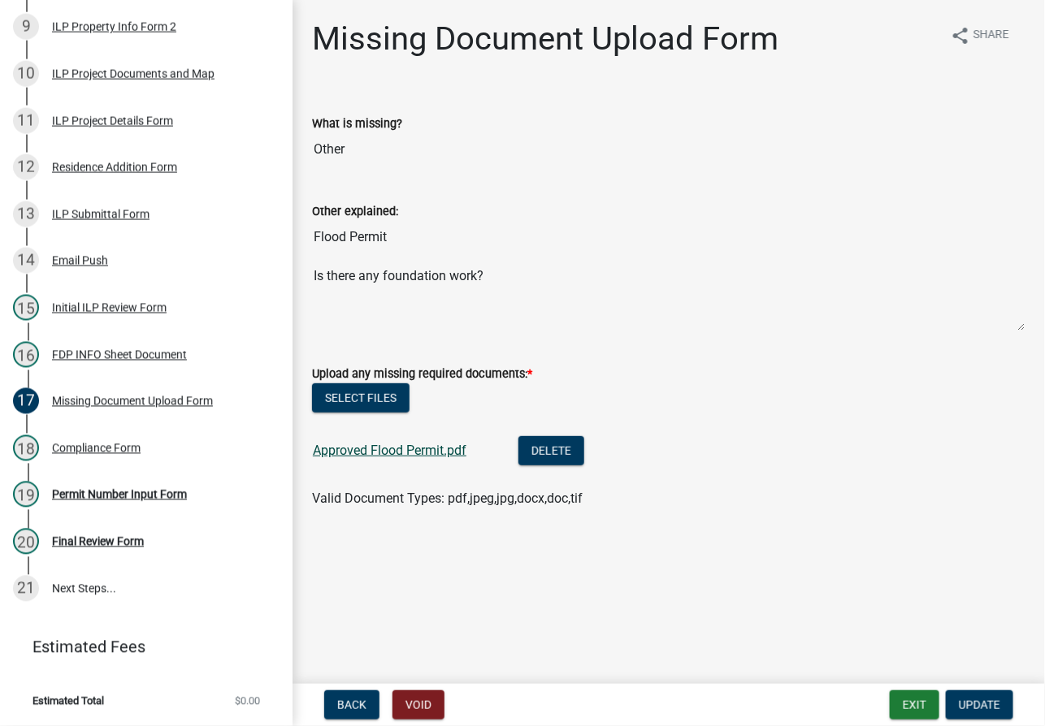
click at [400, 455] on link "Approved Flood Permit.pdf" at bounding box center [390, 450] width 154 height 15
click at [755, 703] on button "Exit" at bounding box center [914, 704] width 50 height 29
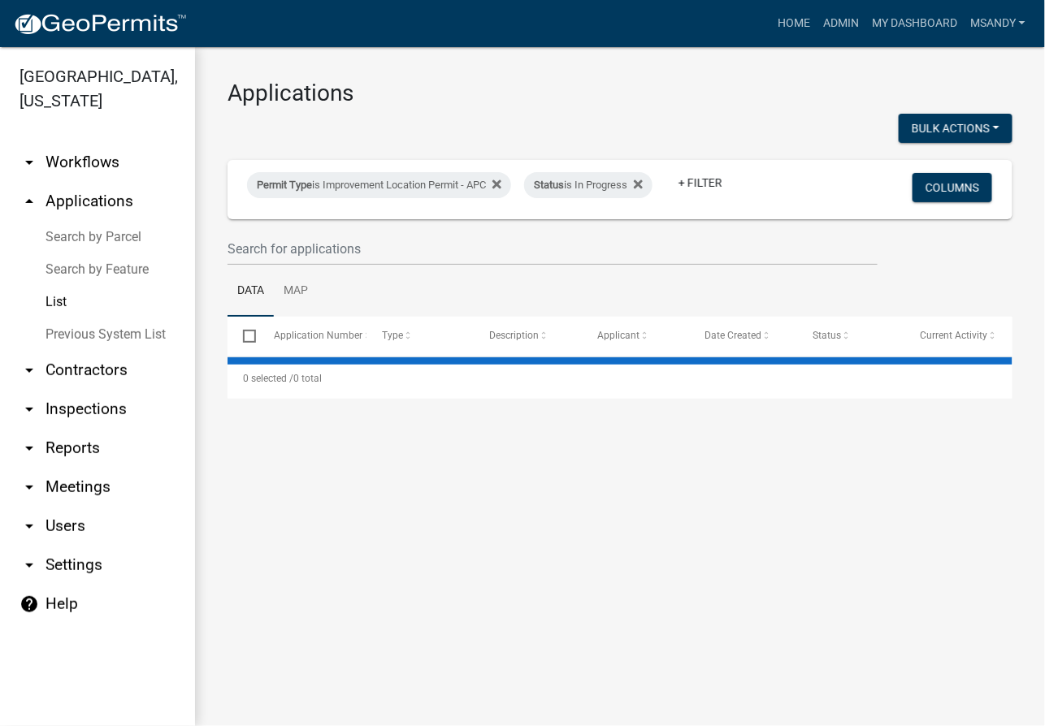
select select "3: 100"
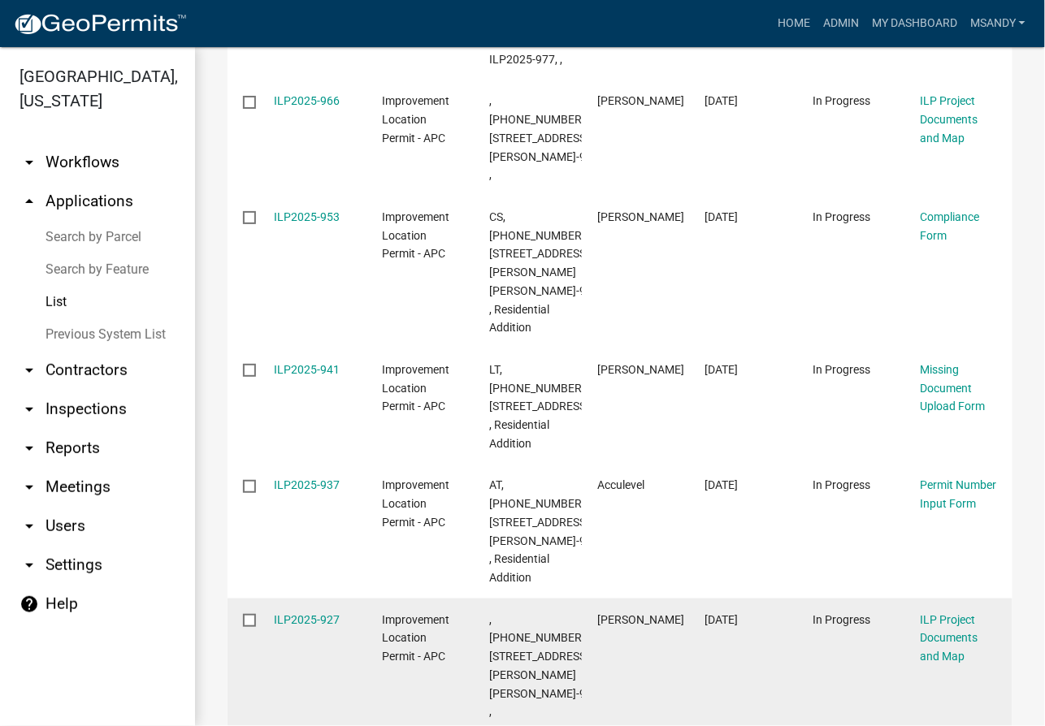
scroll to position [2510, 0]
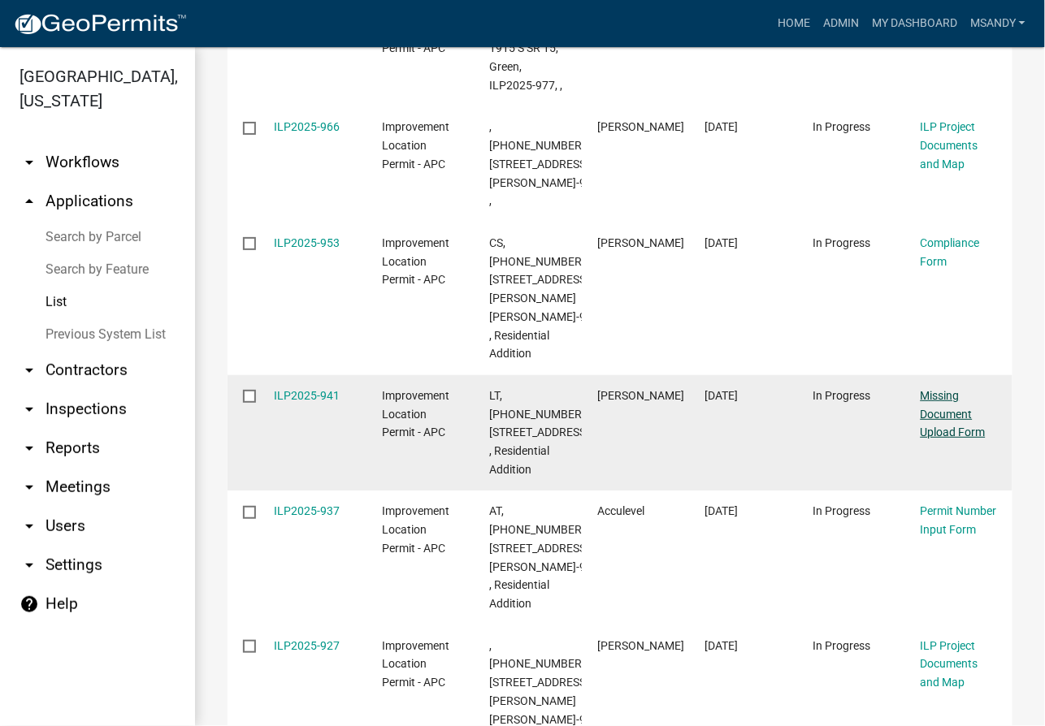
click at [755, 389] on link "Missing Document Upload Form" at bounding box center [952, 414] width 65 height 50
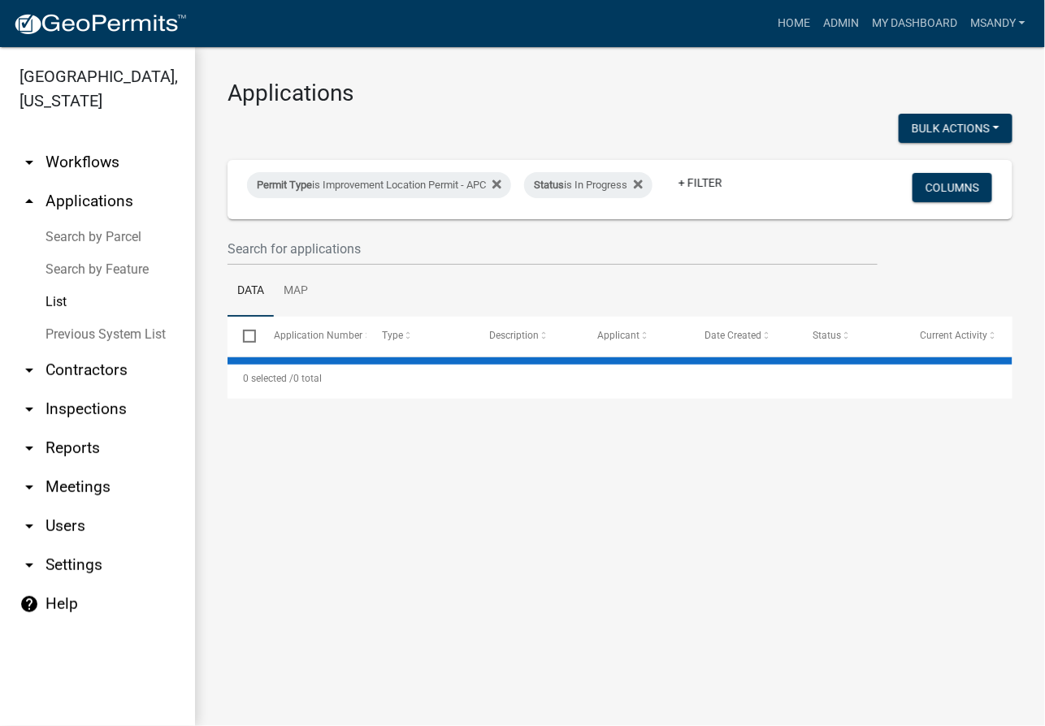
select select "3: 100"
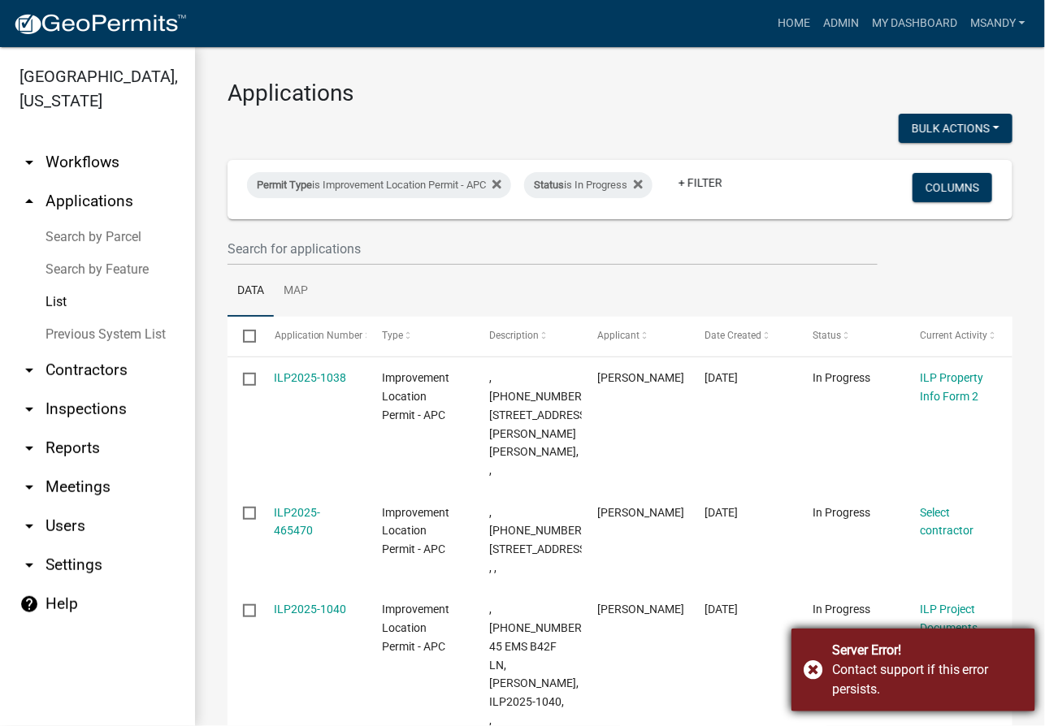
click at [755, 667] on div "Server Error! Contact support if this error persists." at bounding box center [913, 670] width 244 height 83
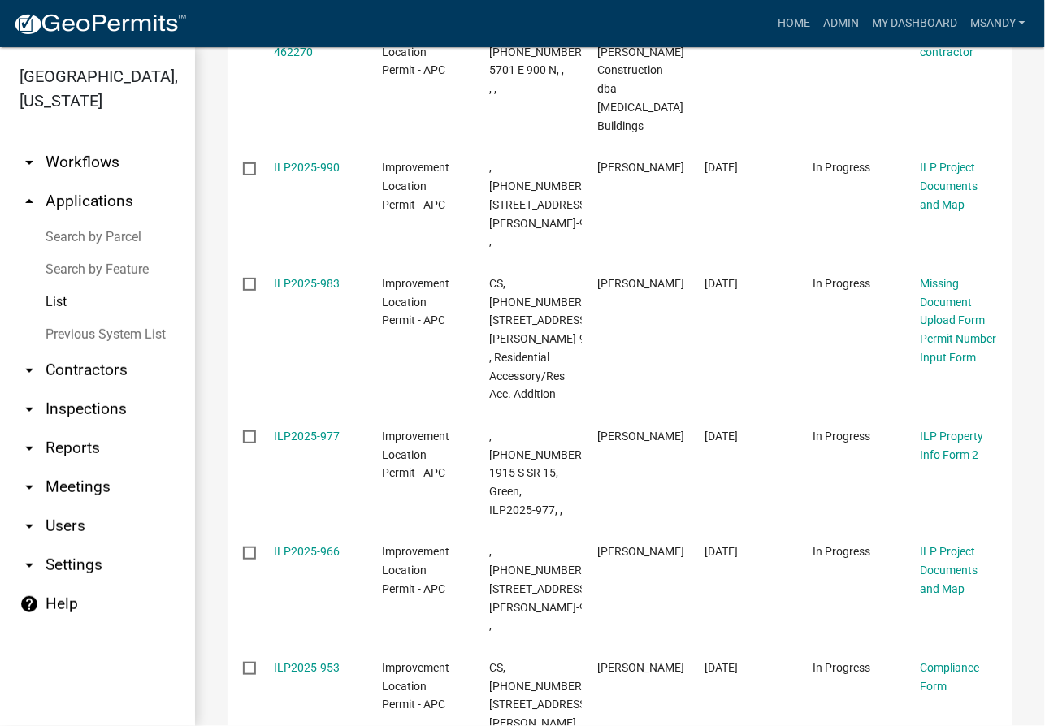
scroll to position [2289, 0]
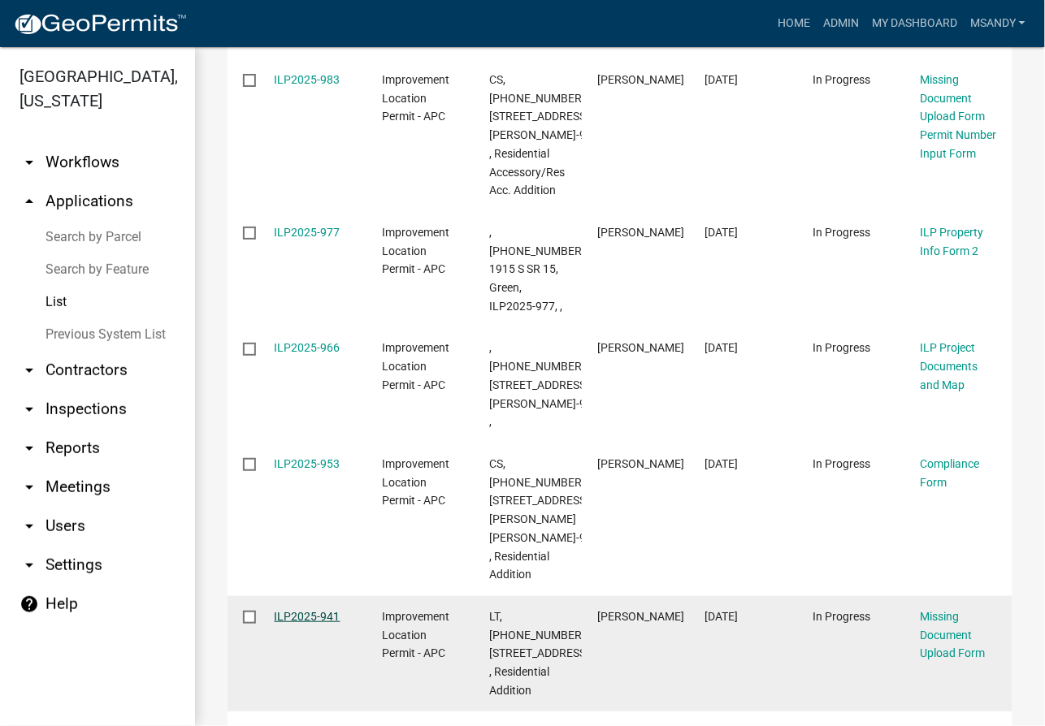
click at [290, 610] on link "ILP2025-941" at bounding box center [308, 616] width 66 height 13
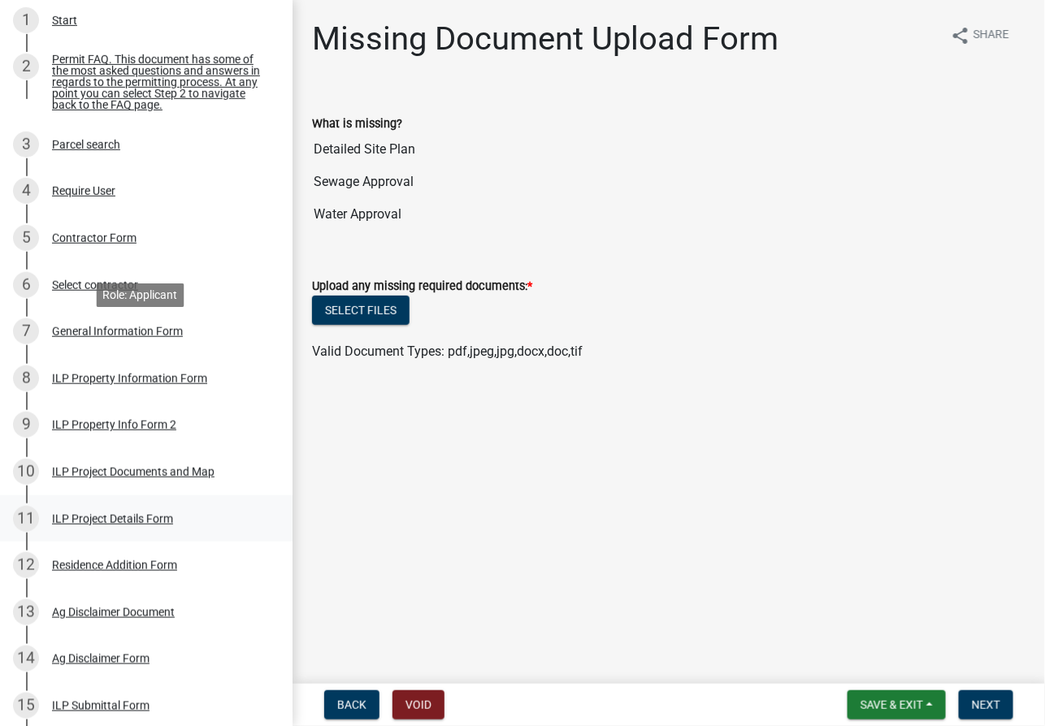
scroll to position [295, 0]
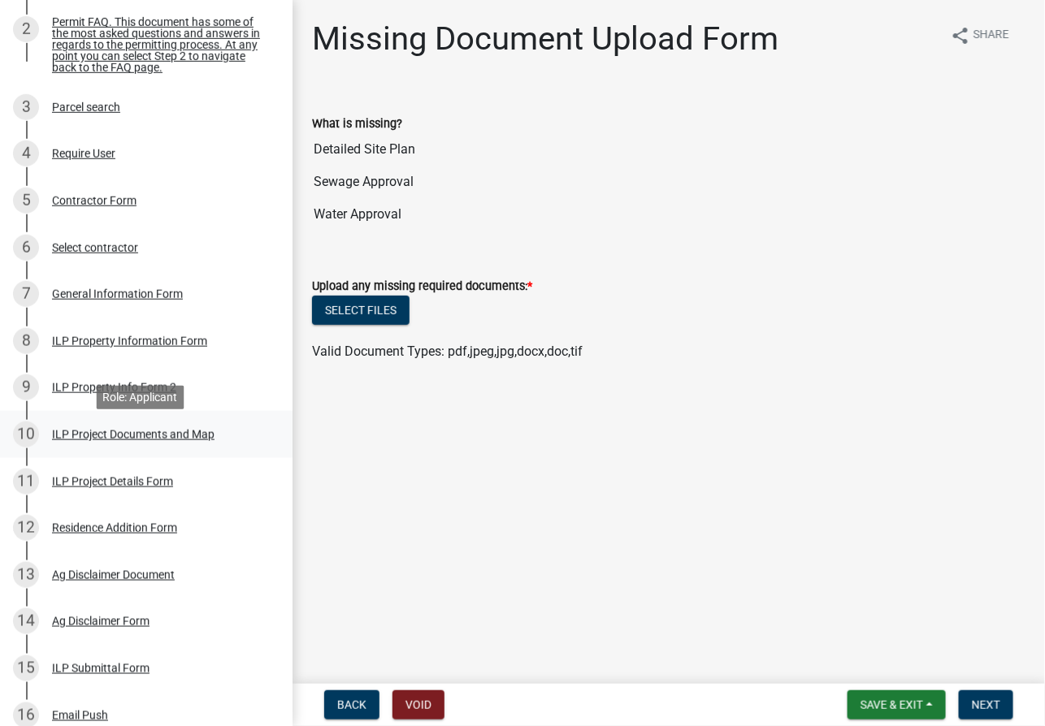
click at [136, 440] on div "ILP Project Documents and Map" at bounding box center [133, 434] width 162 height 11
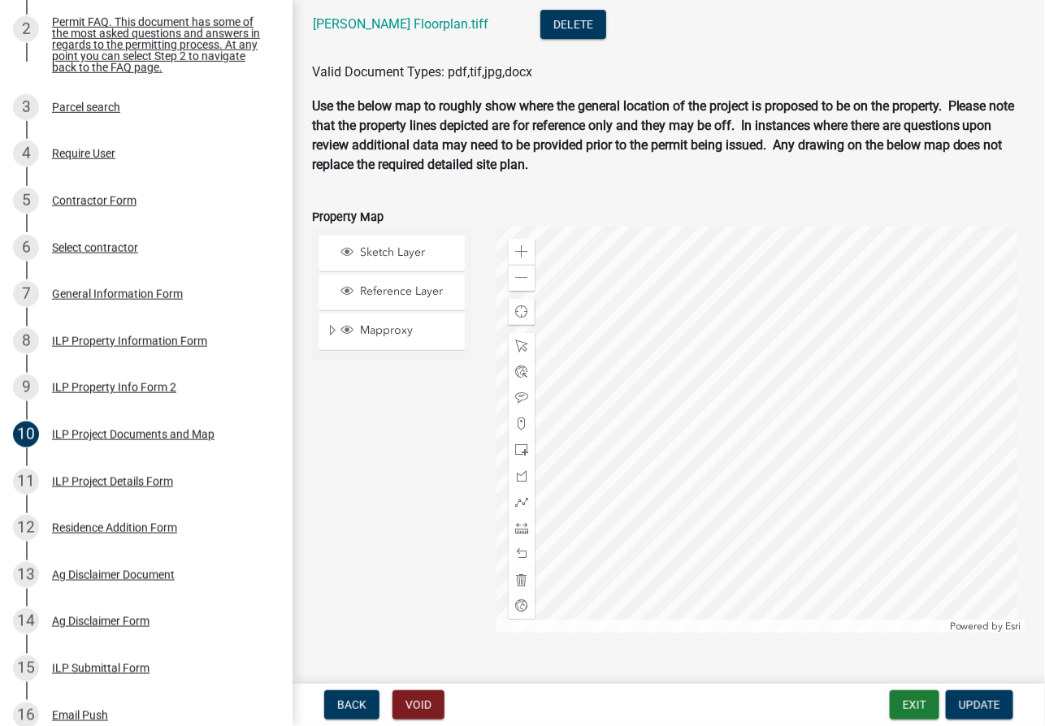
scroll to position [1551, 0]
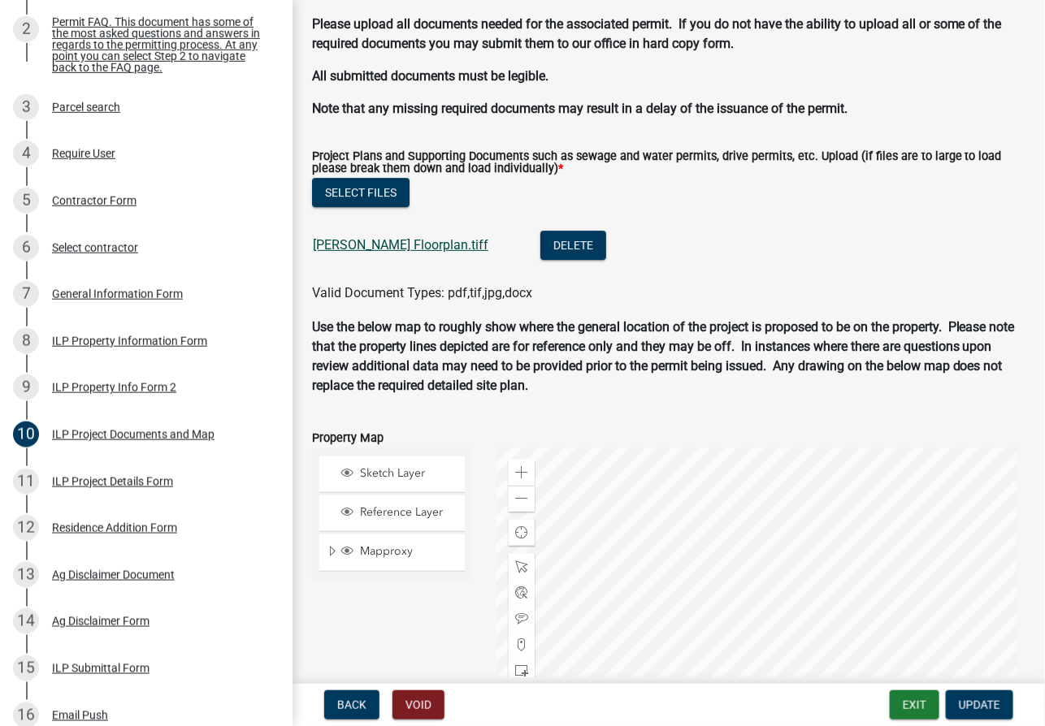
click at [372, 244] on link "[PERSON_NAME] Floorplan.tiff" at bounding box center [400, 244] width 175 height 15
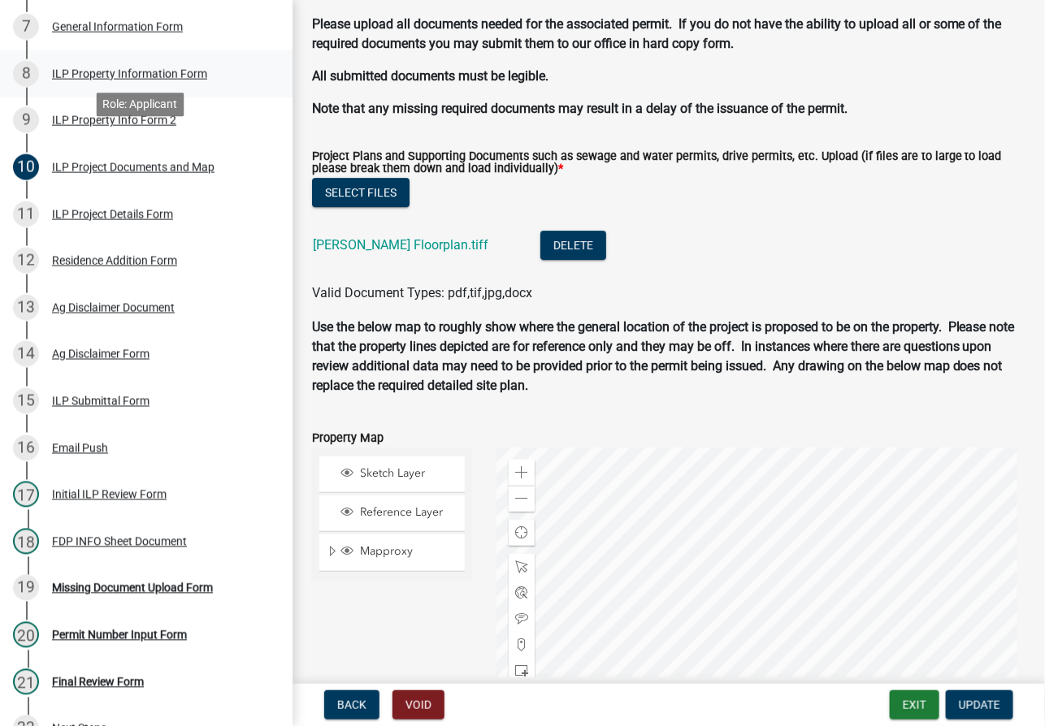
scroll to position [416, 0]
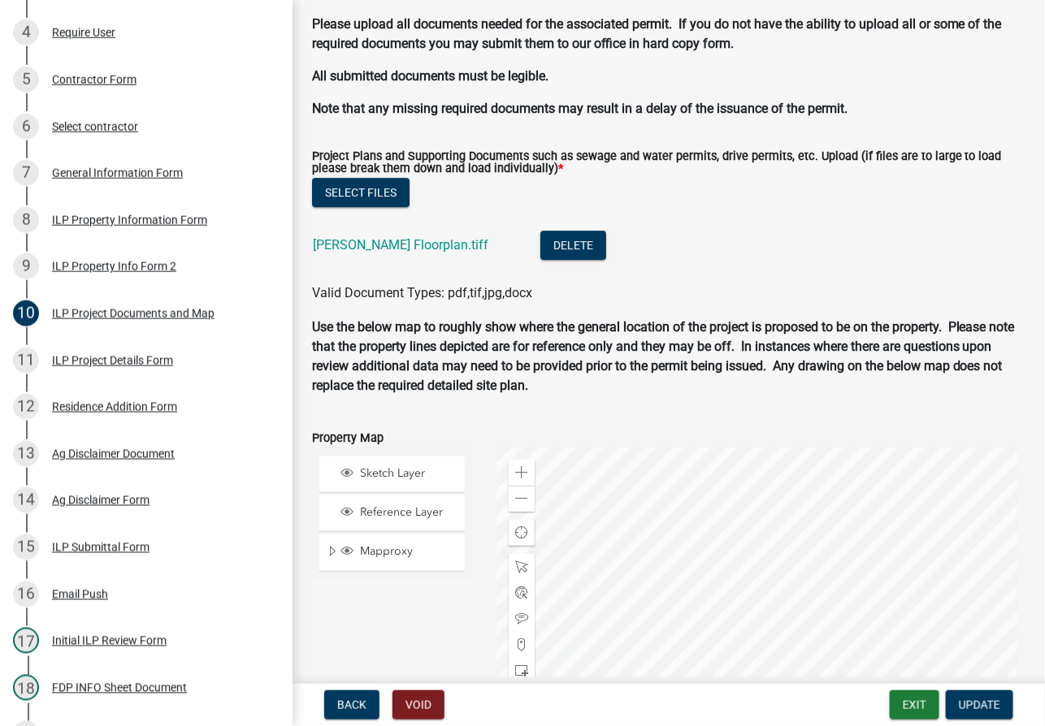
click at [132, 226] on div "ILP Property Information Form" at bounding box center [129, 219] width 155 height 11
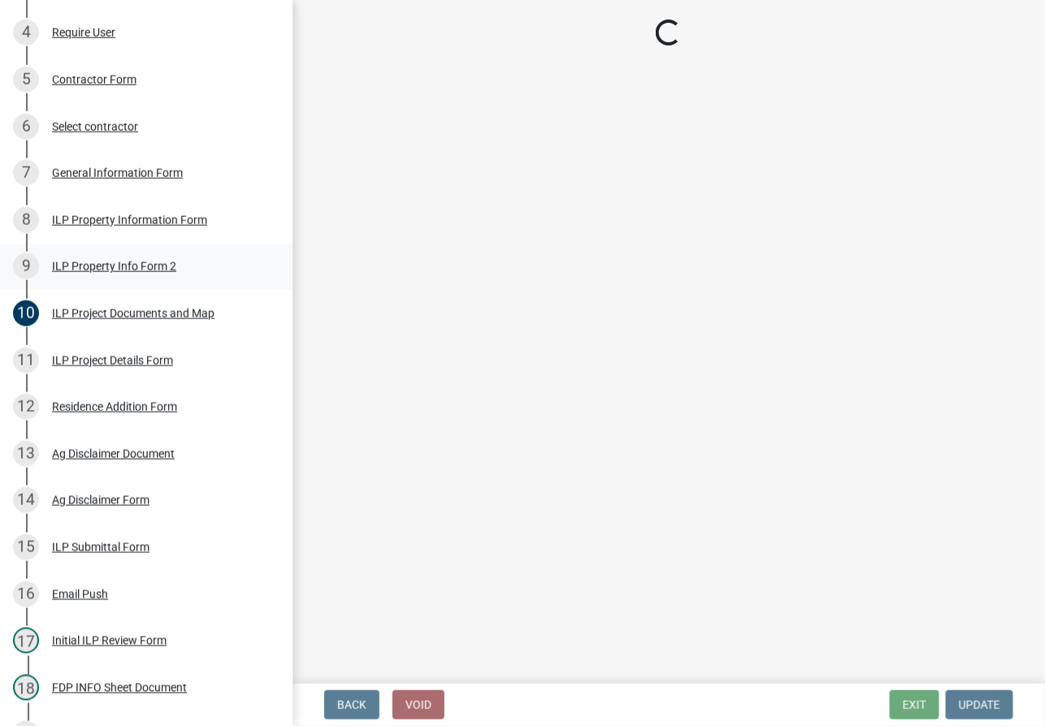
select select "ce5e5af6-c6c5-4687-8c03-18a23ec22597"
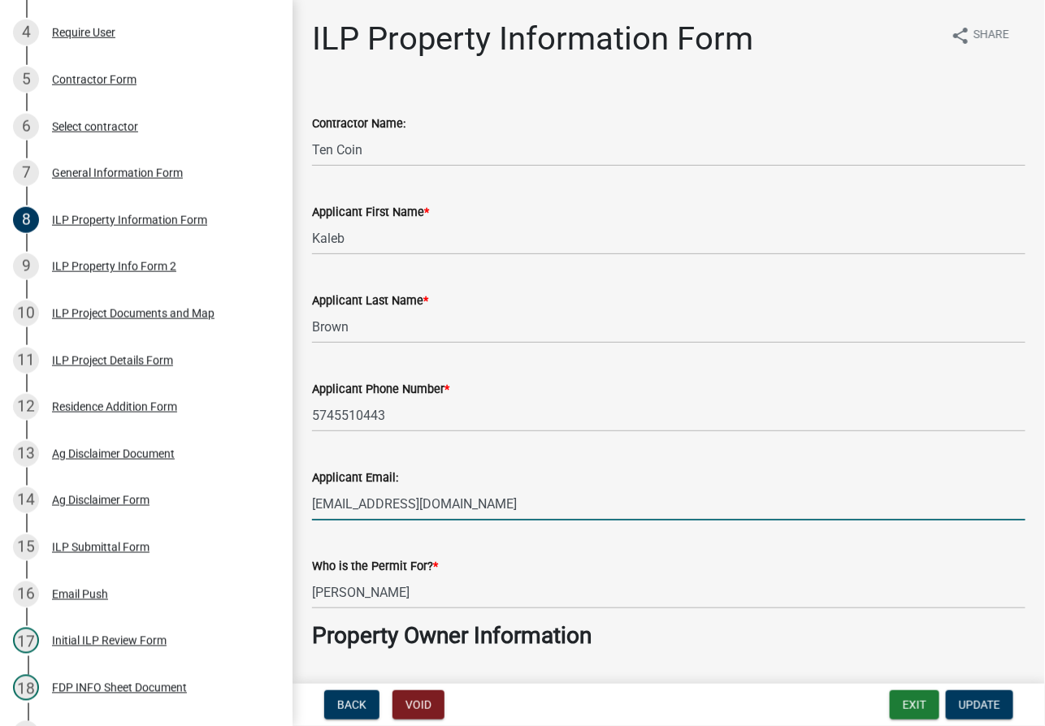
drag, startPoint x: 448, startPoint y: 504, endPoint x: 282, endPoint y: 501, distance: 166.5
click at [282, 501] on div "Improvement Location Permit - APC ILP2025-941 Edit View Summary Notes Show emai…" at bounding box center [522, 363] width 1045 height 726
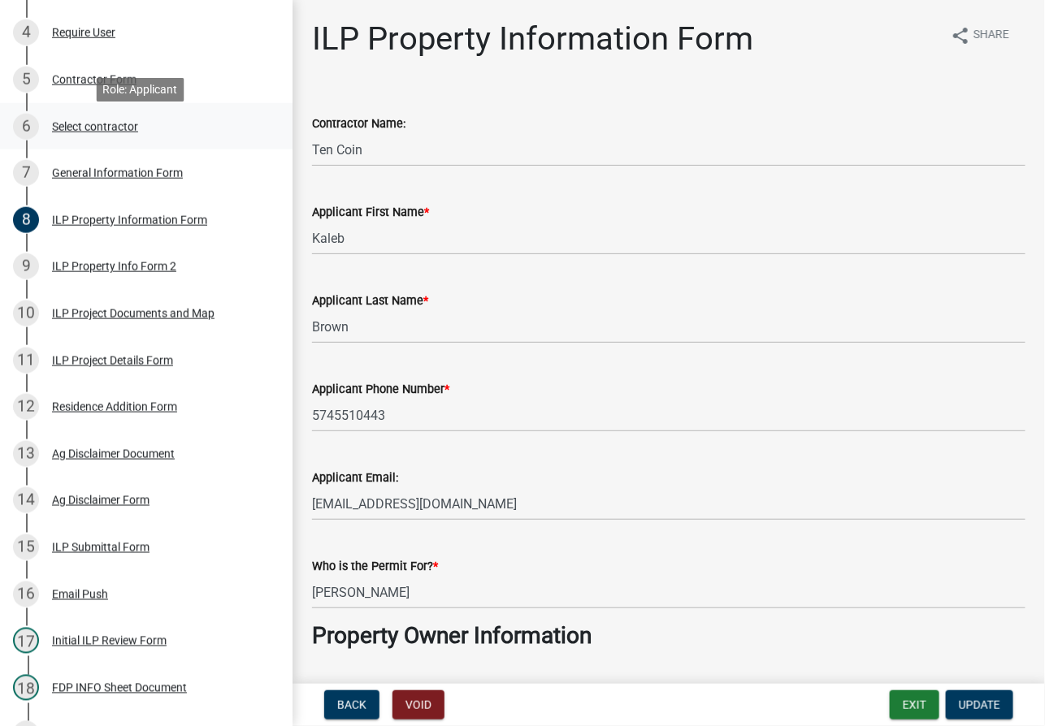
click at [104, 140] on div "6 Select contractor" at bounding box center [139, 127] width 253 height 26
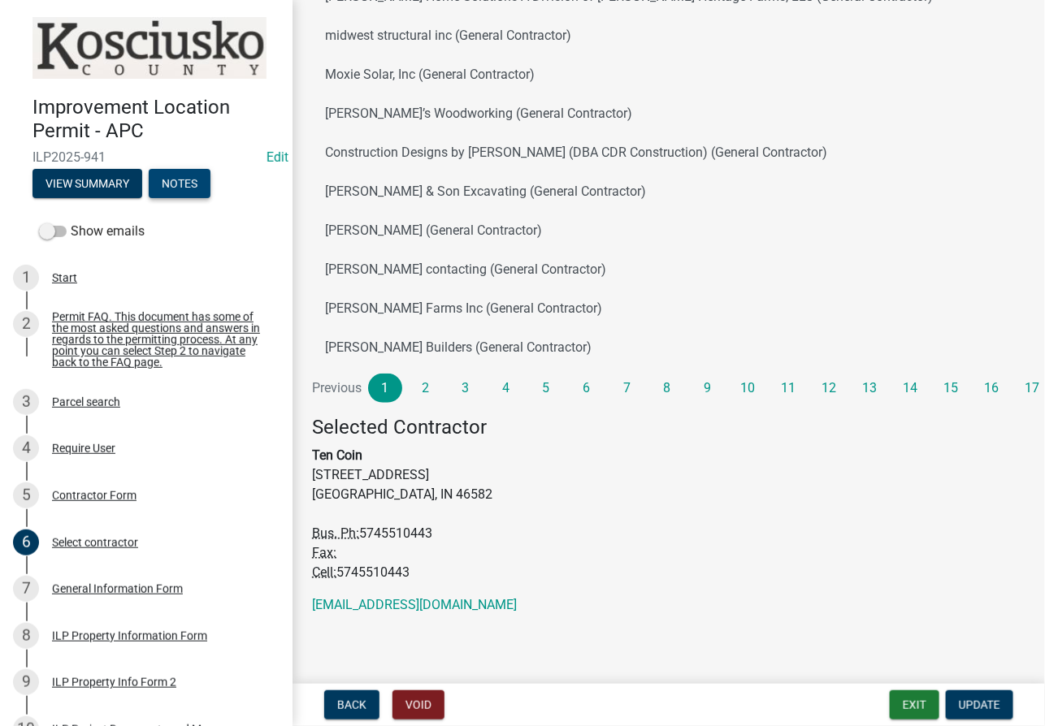
click at [185, 192] on button "Notes" at bounding box center [180, 183] width 62 height 29
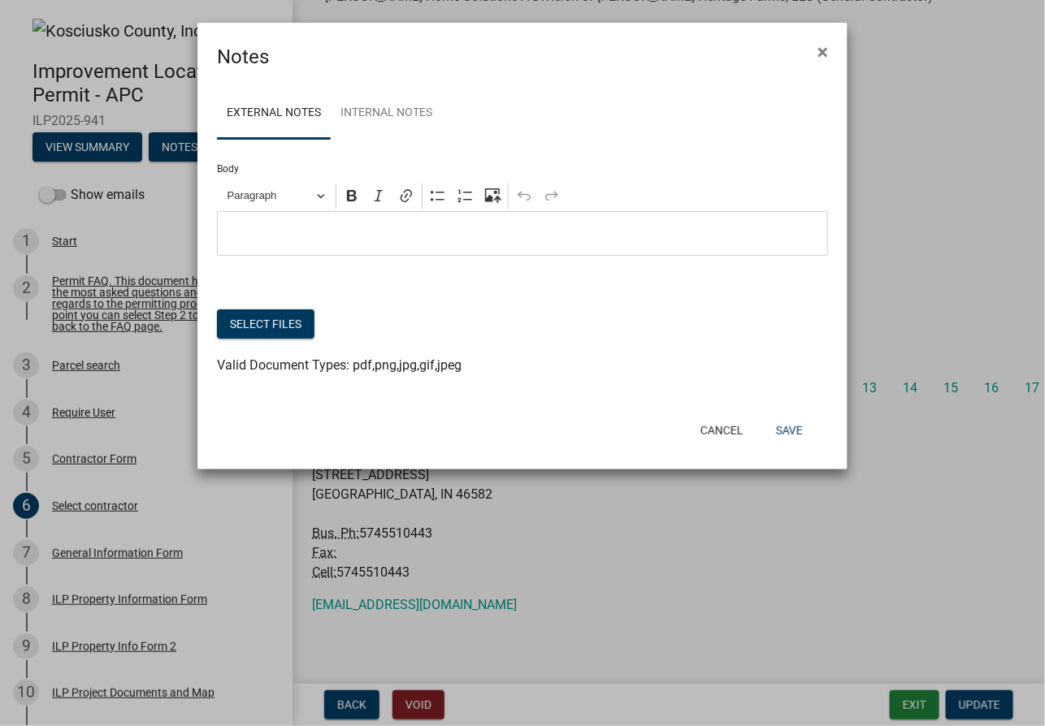
click at [312, 226] on p "Editor editing area: main. Press Alt+0 for help." at bounding box center [523, 233] width 594 height 19
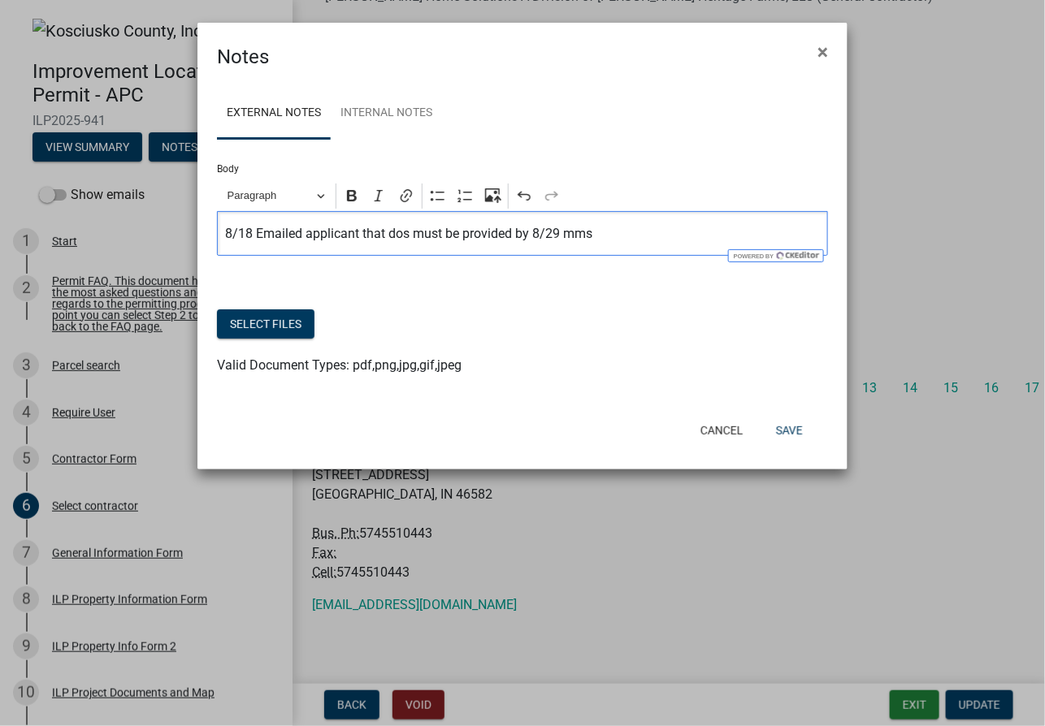
click at [348, 236] on p "8/18 Emailed applicant that dos must be provided by 8/29 mms" at bounding box center [523, 233] width 594 height 19
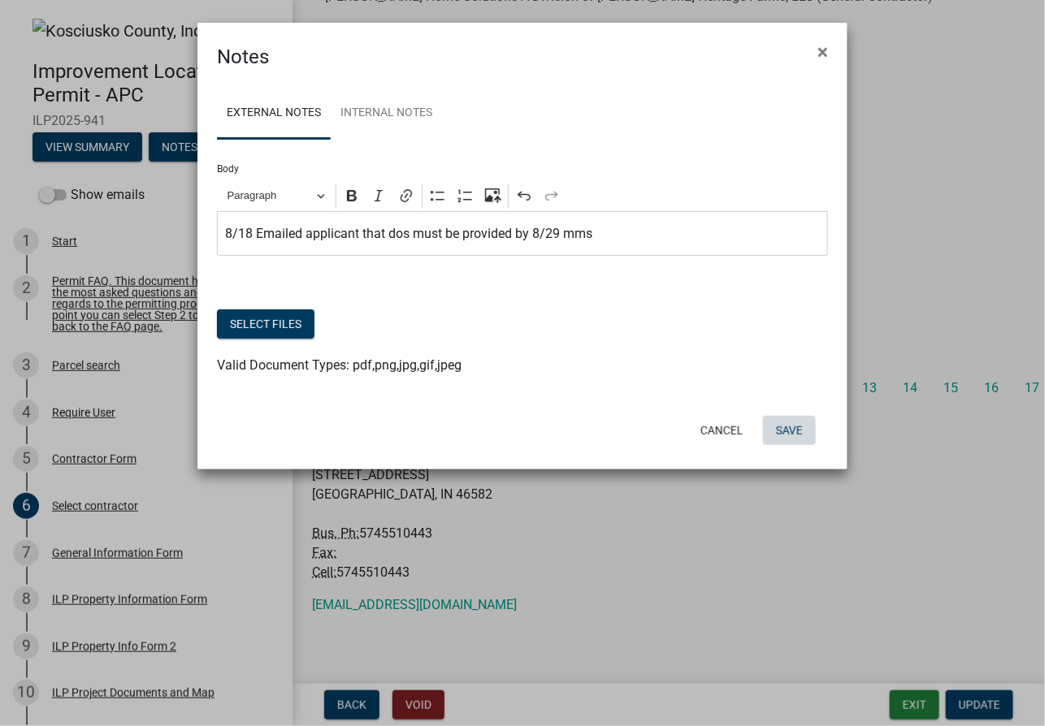
click at [755, 432] on button "Save" at bounding box center [789, 430] width 53 height 29
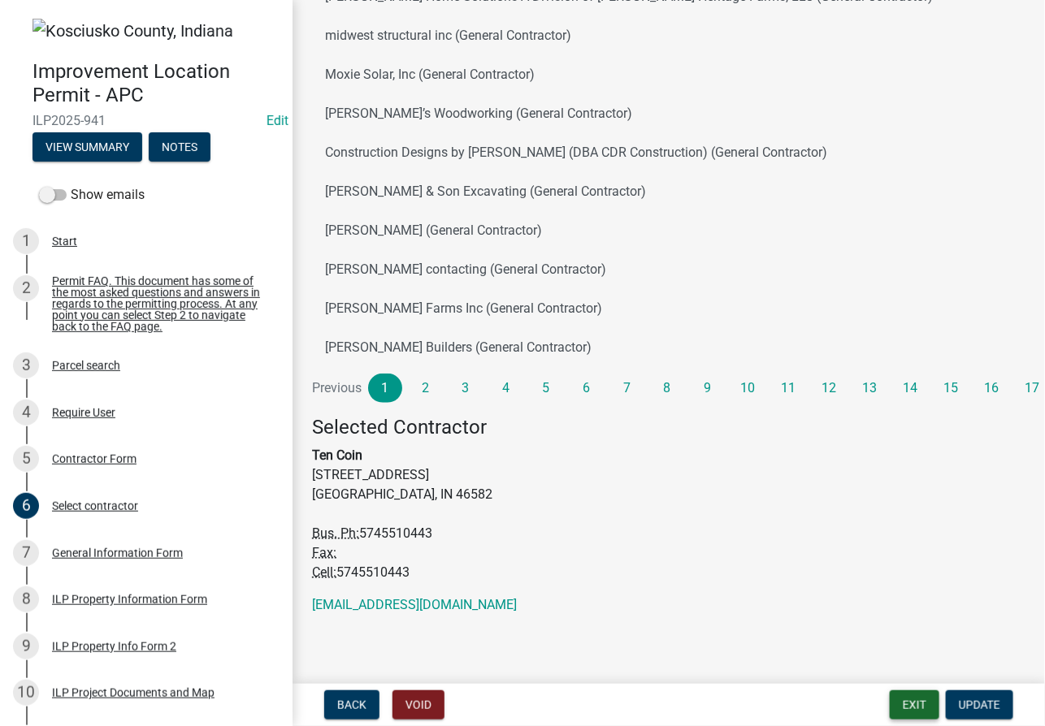
click at [755, 707] on button "Exit" at bounding box center [914, 704] width 50 height 29
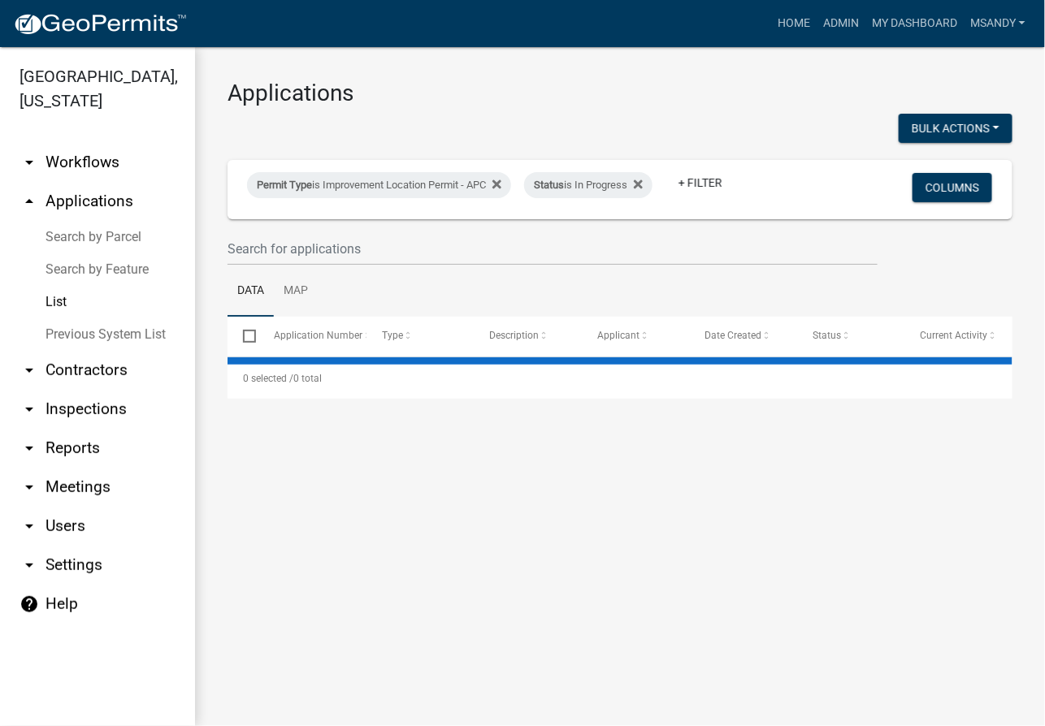
select select "3: 100"
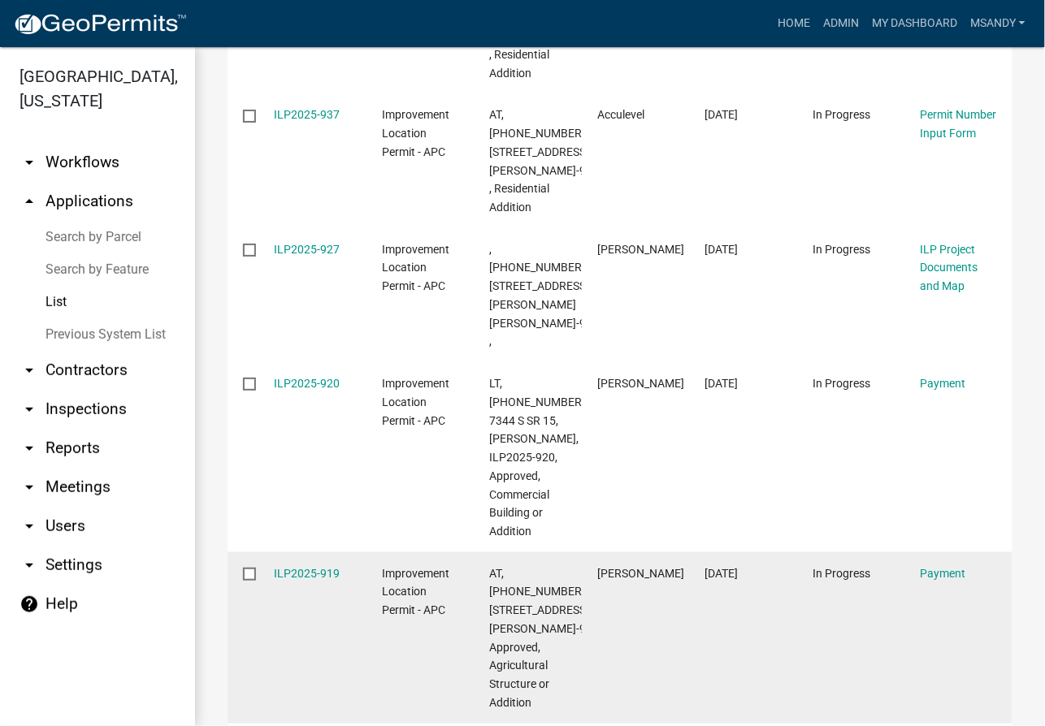
scroll to position [2813, 0]
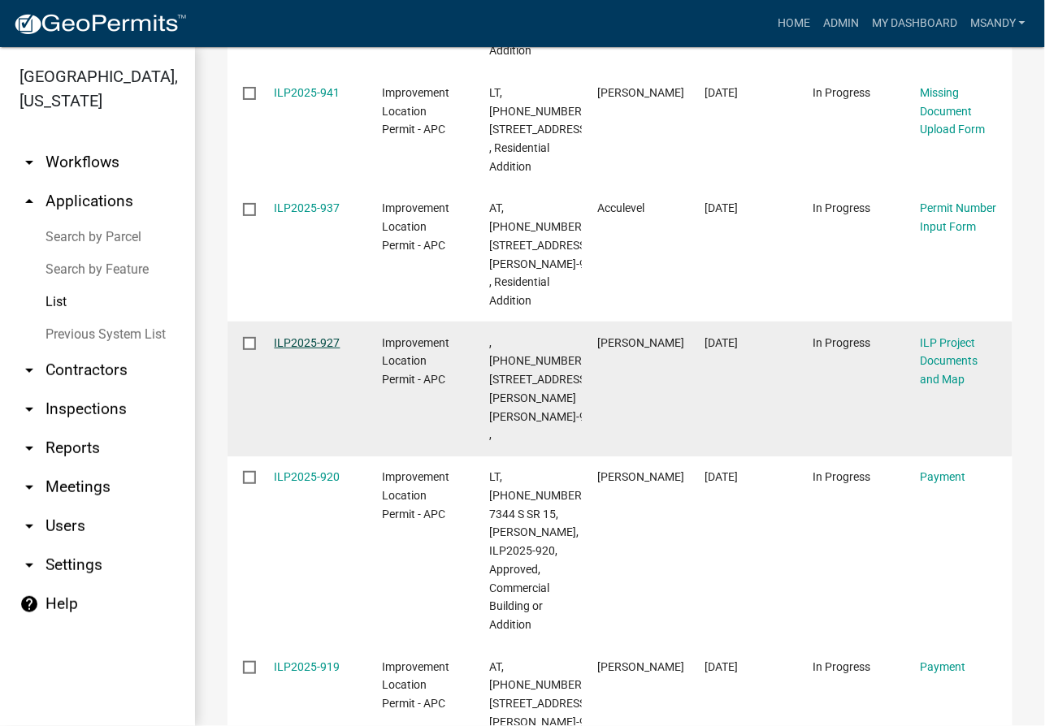
click at [290, 336] on link "ILP2025-927" at bounding box center [308, 342] width 66 height 13
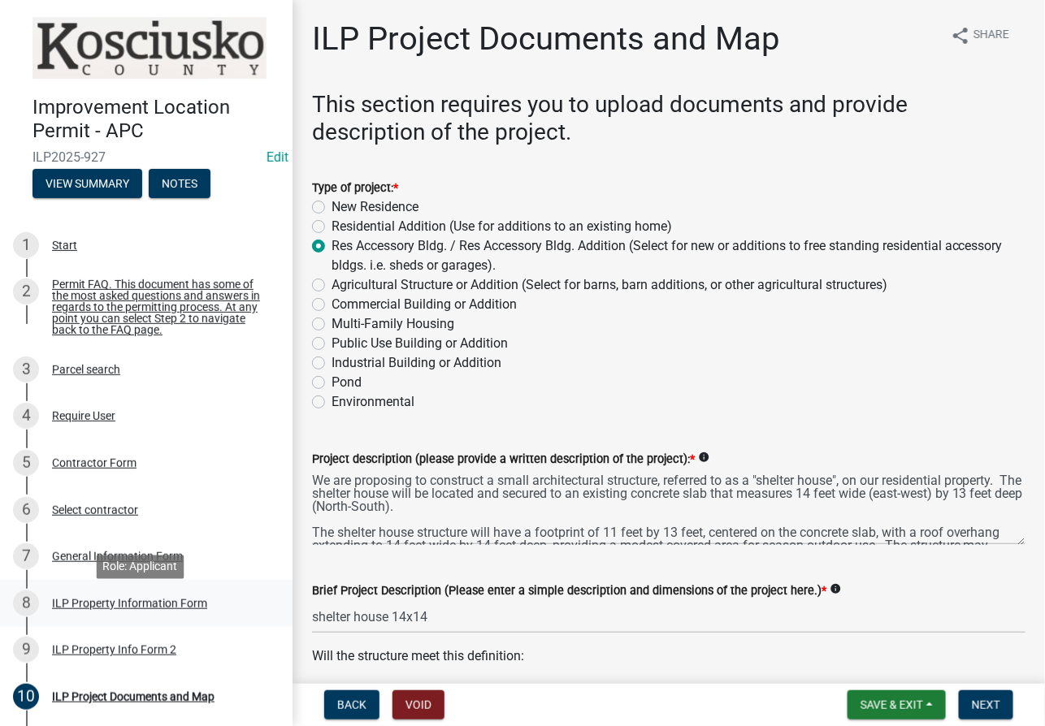
click at [99, 609] on div "ILP Property Information Form" at bounding box center [129, 603] width 155 height 11
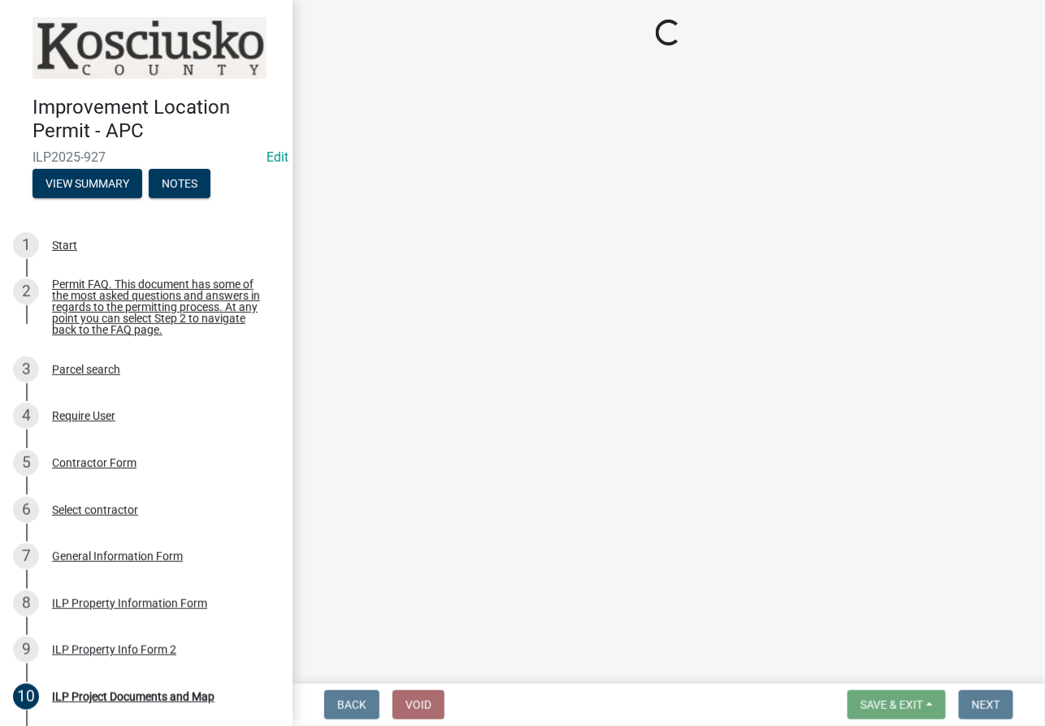
select select "6767052d-73c5-45b7-afaf-b7f308d8ed50"
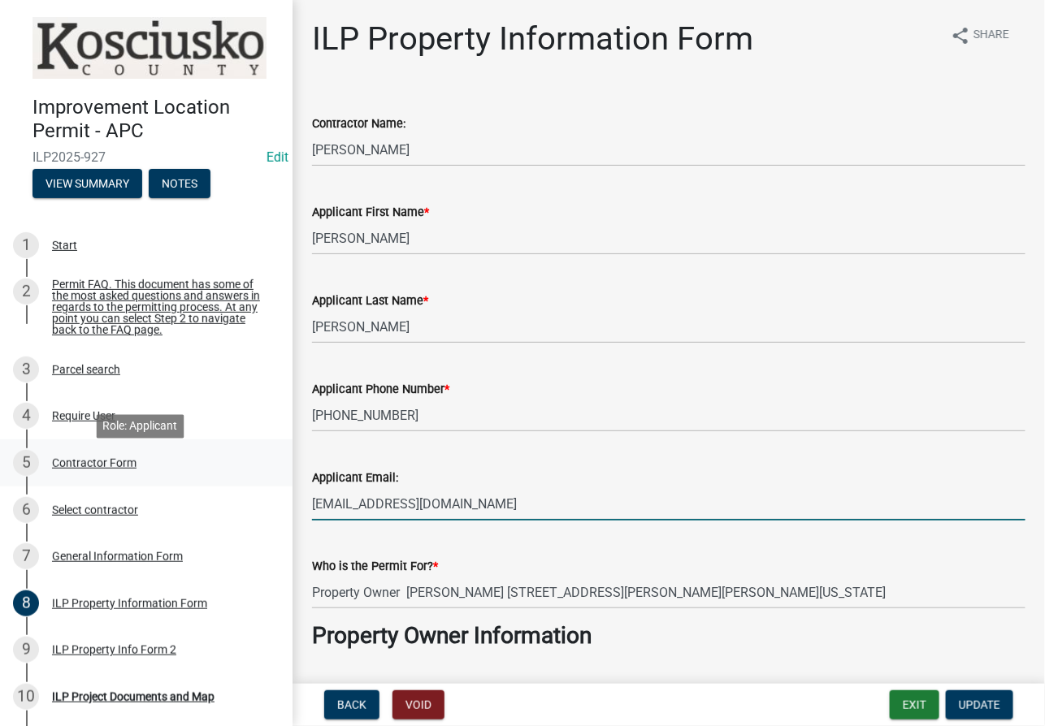
drag, startPoint x: 485, startPoint y: 502, endPoint x: 242, endPoint y: 465, distance: 245.7
click at [242, 465] on div "Improvement Location Permit - APC ILP2025-927 Edit View Summary Notes 1 Start 2…" at bounding box center [522, 363] width 1045 height 726
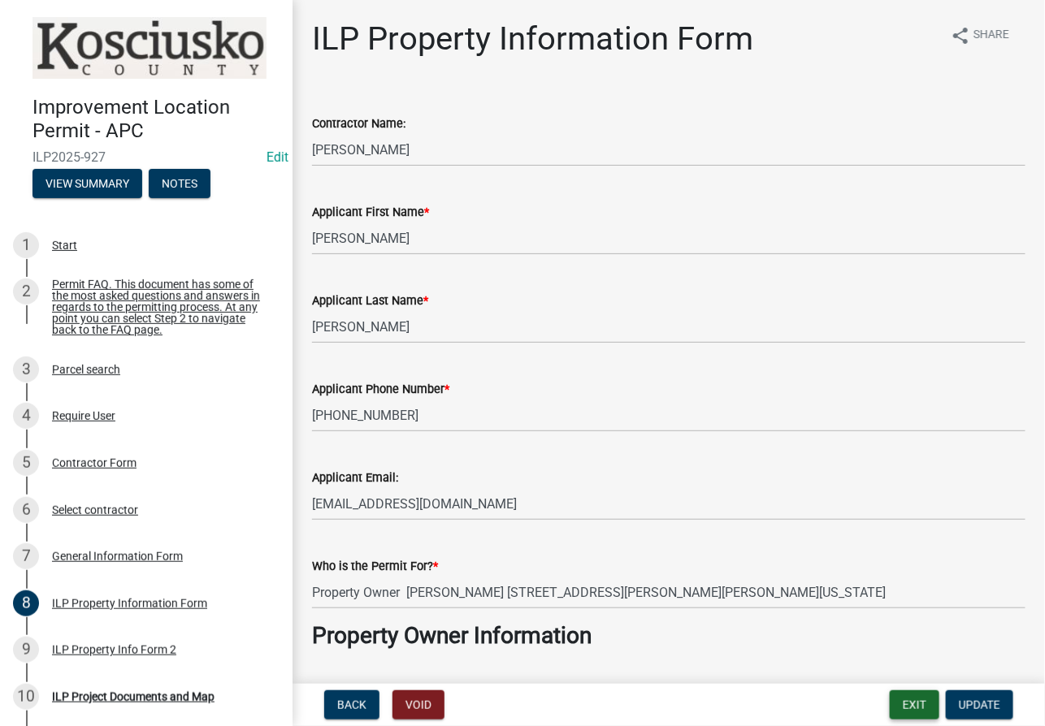
click at [755, 699] on button "Exit" at bounding box center [914, 704] width 50 height 29
